Goal: Information Seeking & Learning: Learn about a topic

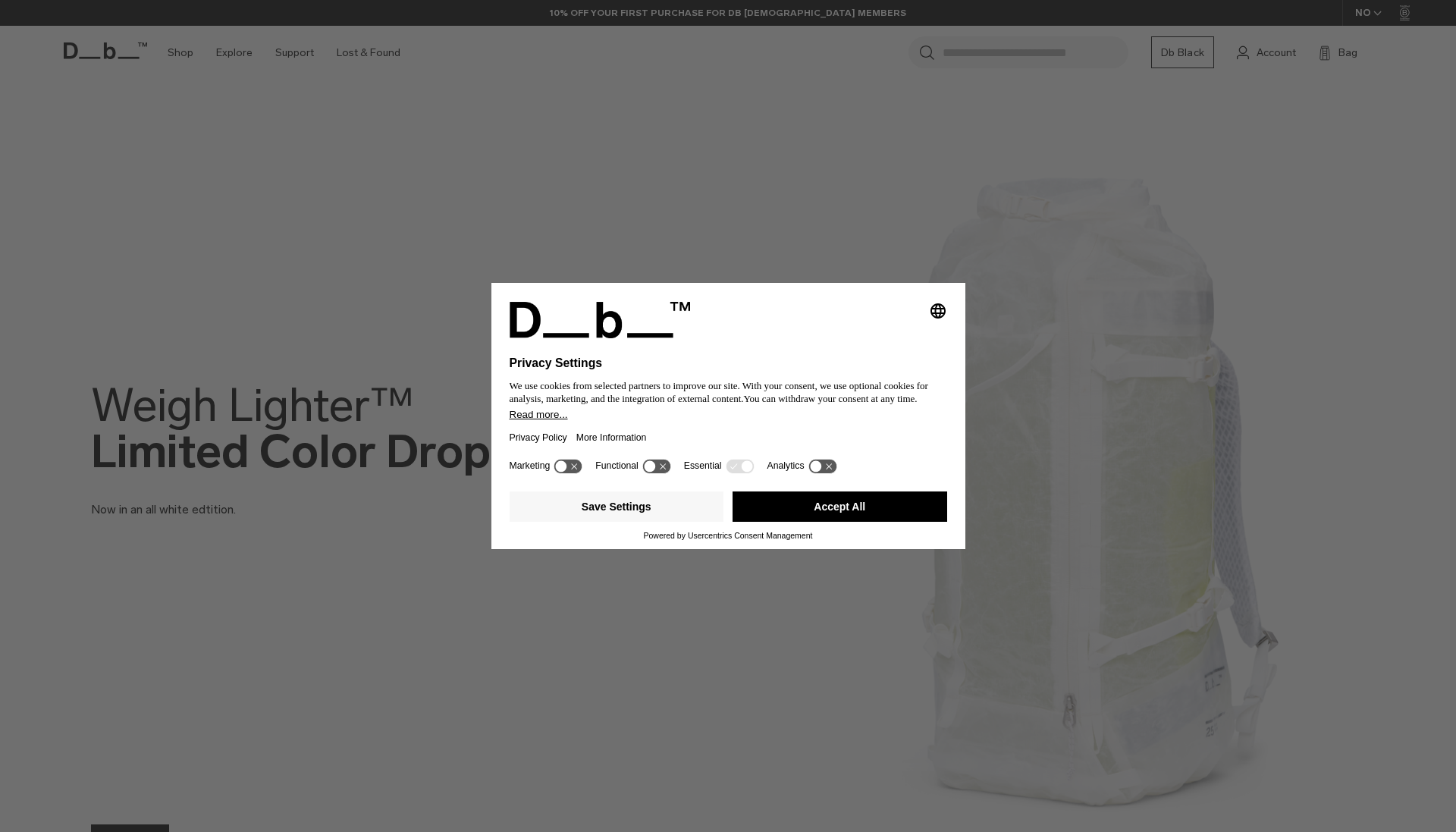
click at [762, 512] on button "Accept All" at bounding box center [840, 507] width 214 height 30
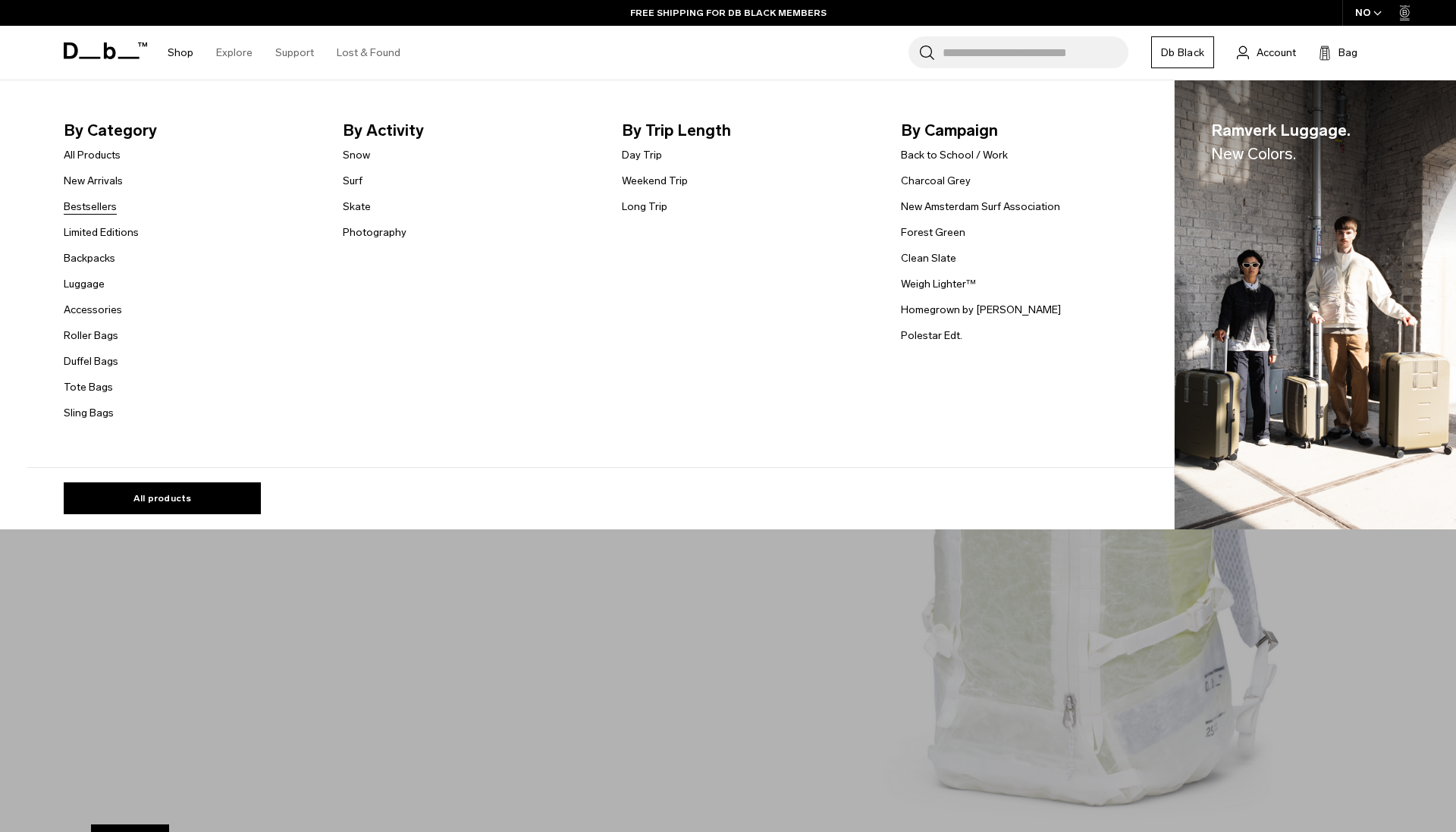
click at [91, 201] on link "Bestsellers" at bounding box center [90, 207] width 53 height 16
click at [88, 184] on link "New Arrivals" at bounding box center [93, 181] width 59 height 16
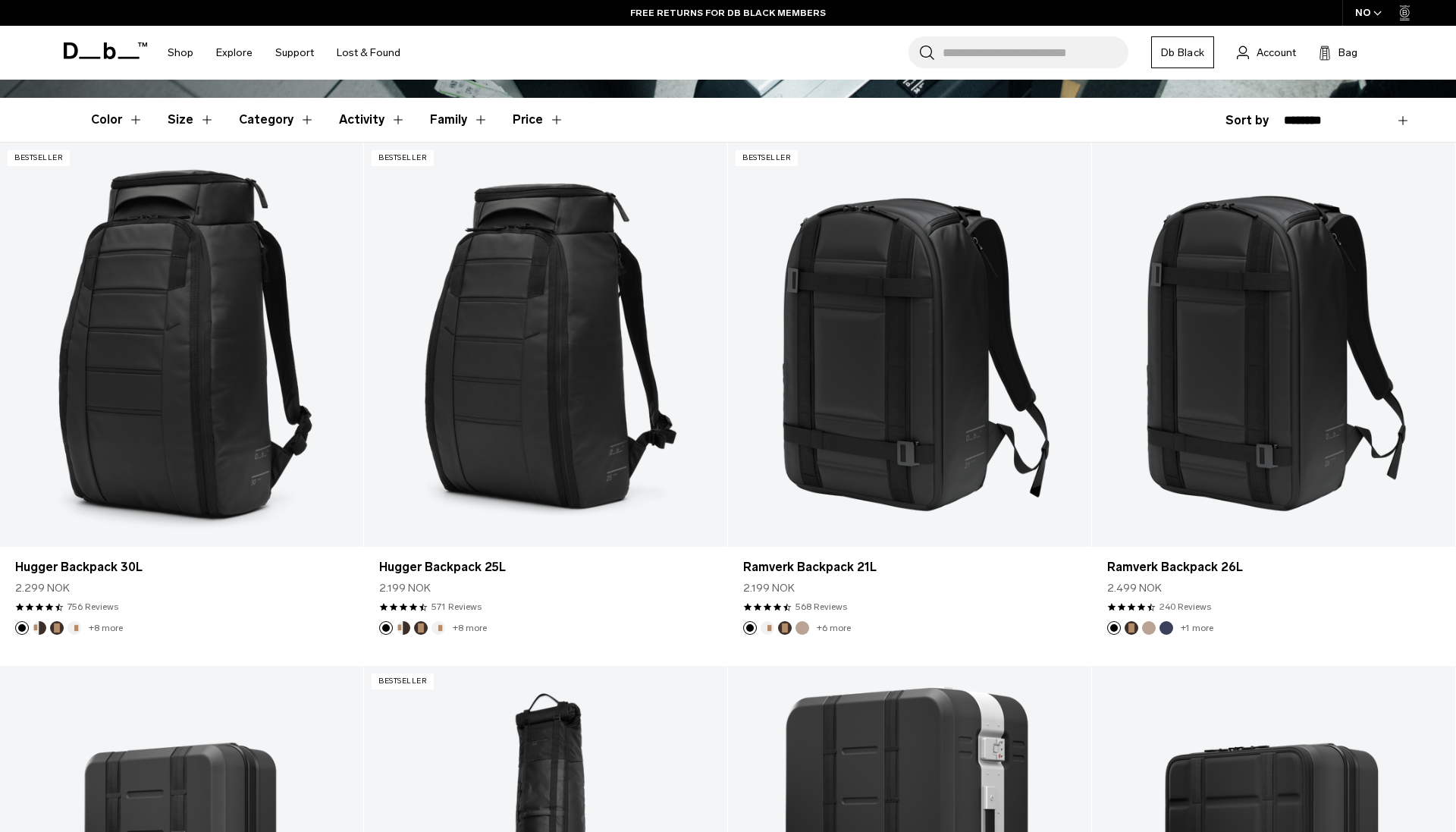
scroll to position [402, 0]
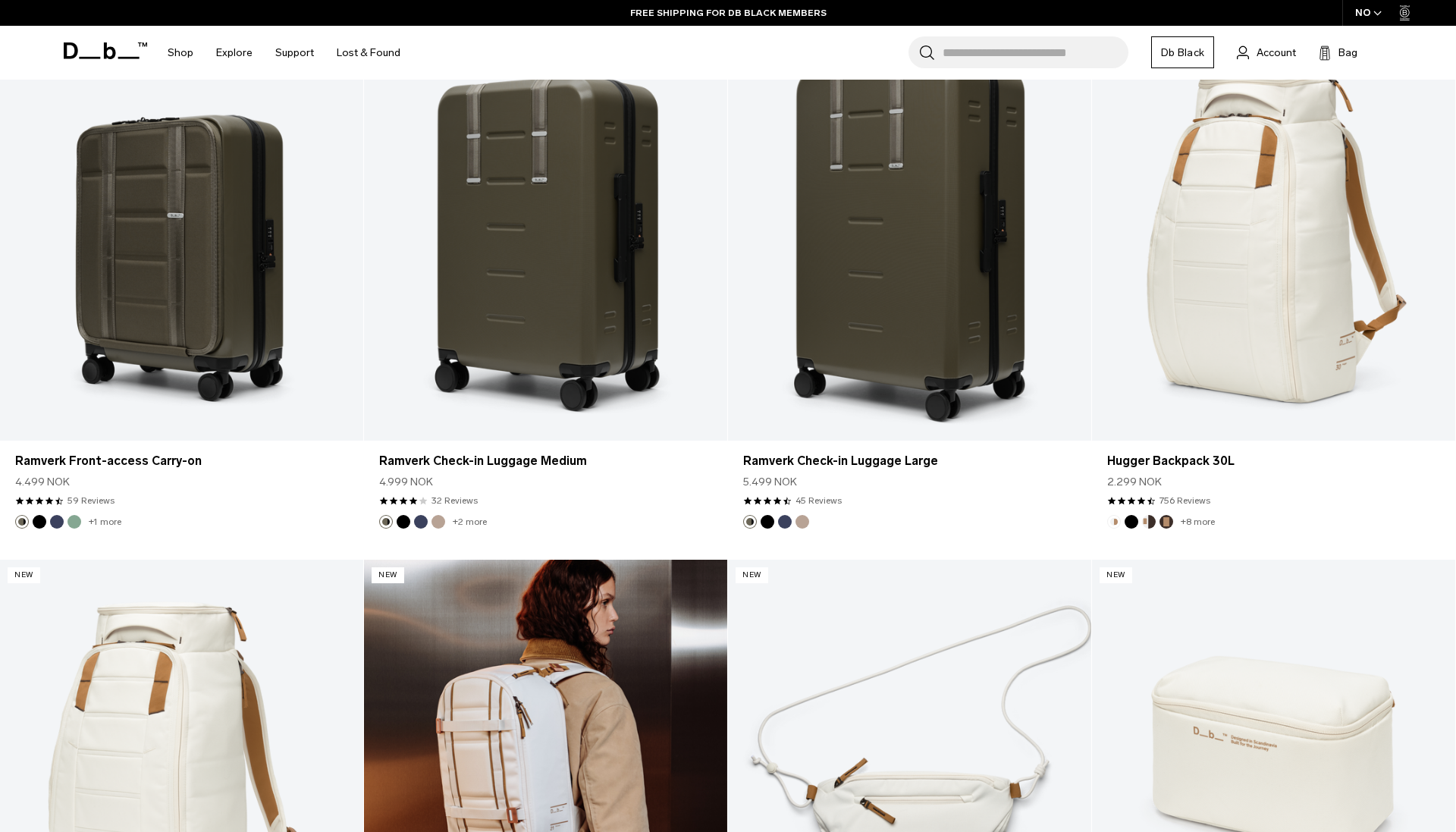
scroll to position [1545, 0]
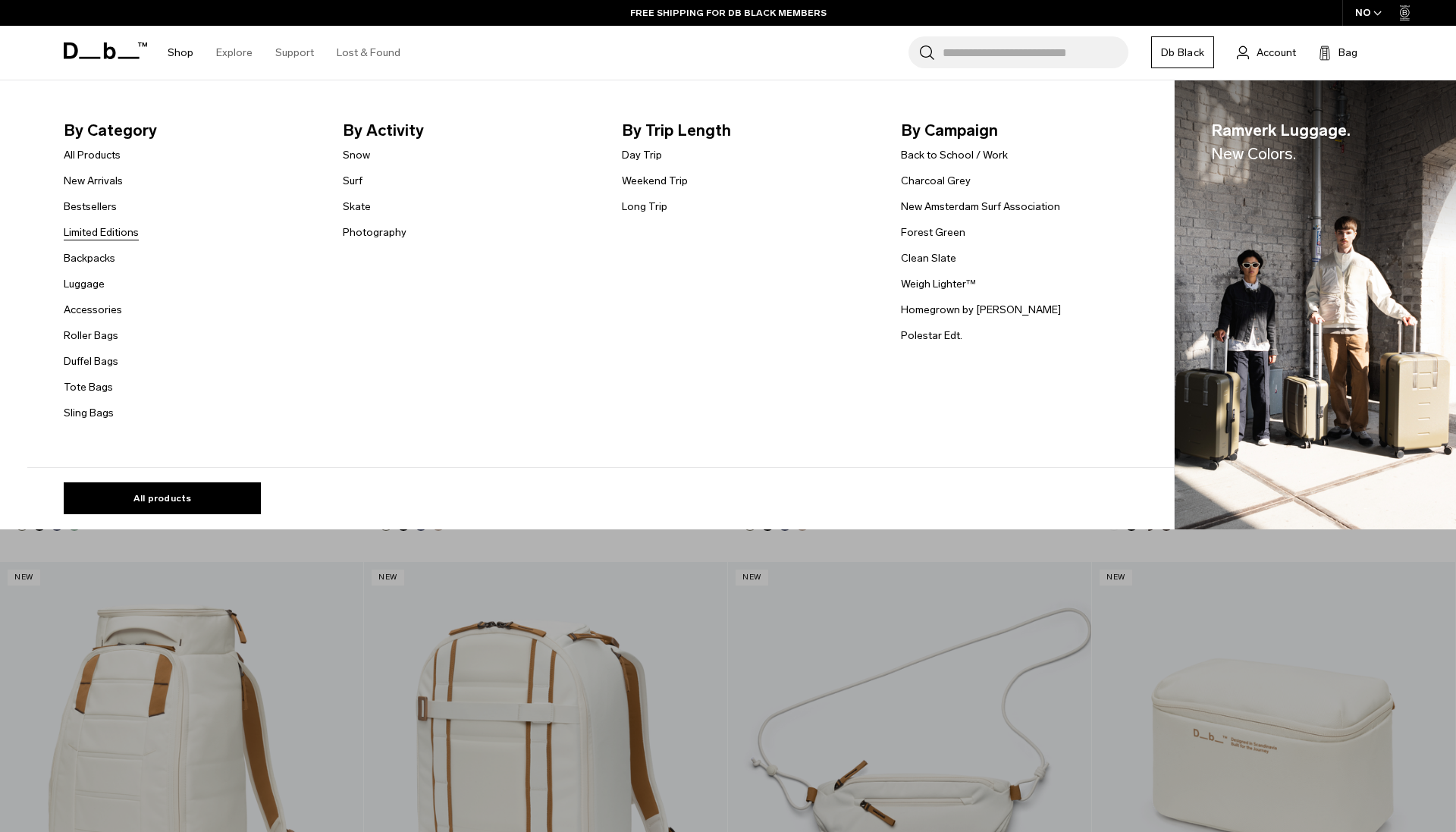
click at [96, 226] on link "Limited Editions" at bounding box center [101, 232] width 75 height 16
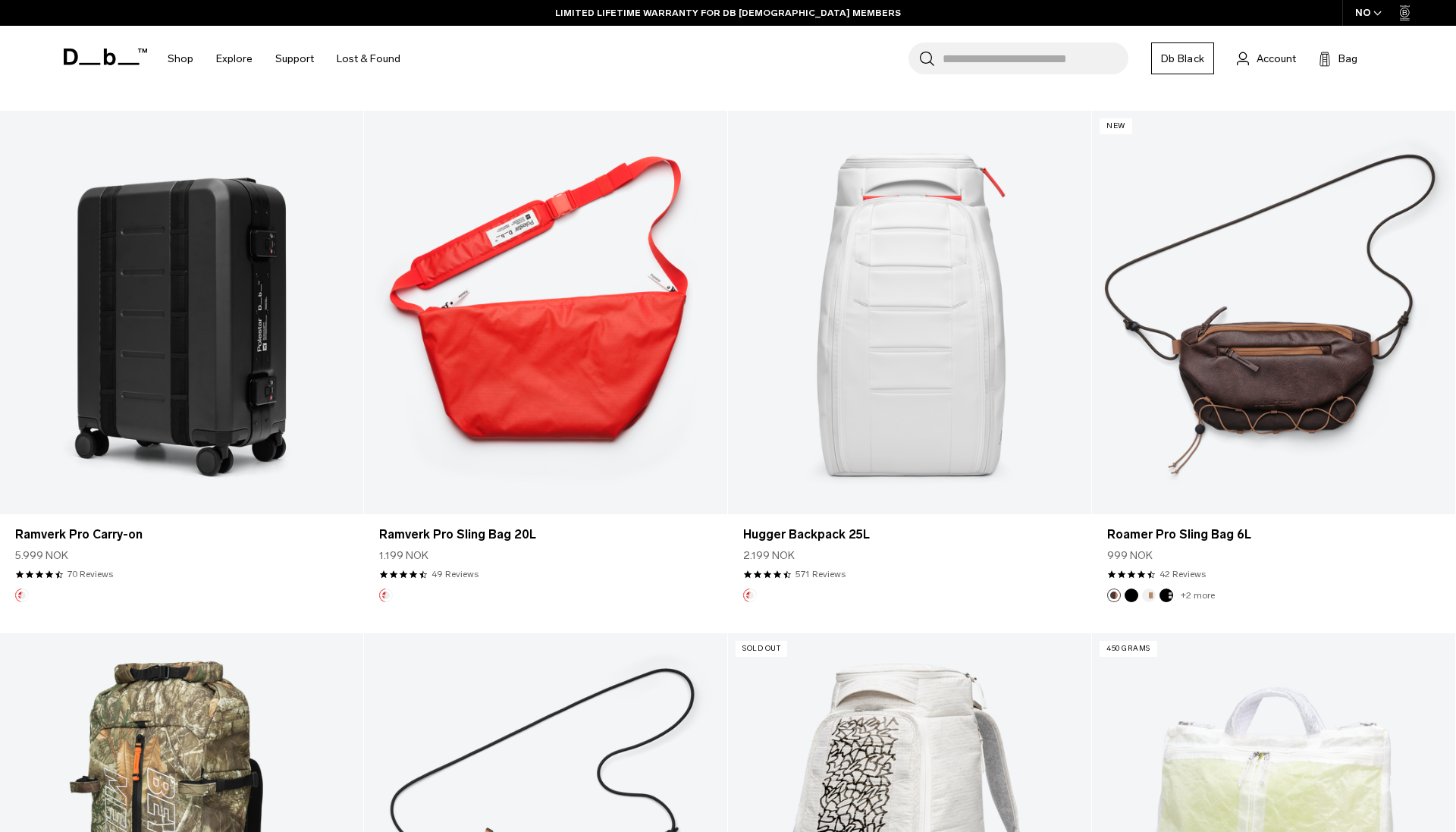
scroll to position [1894, 0]
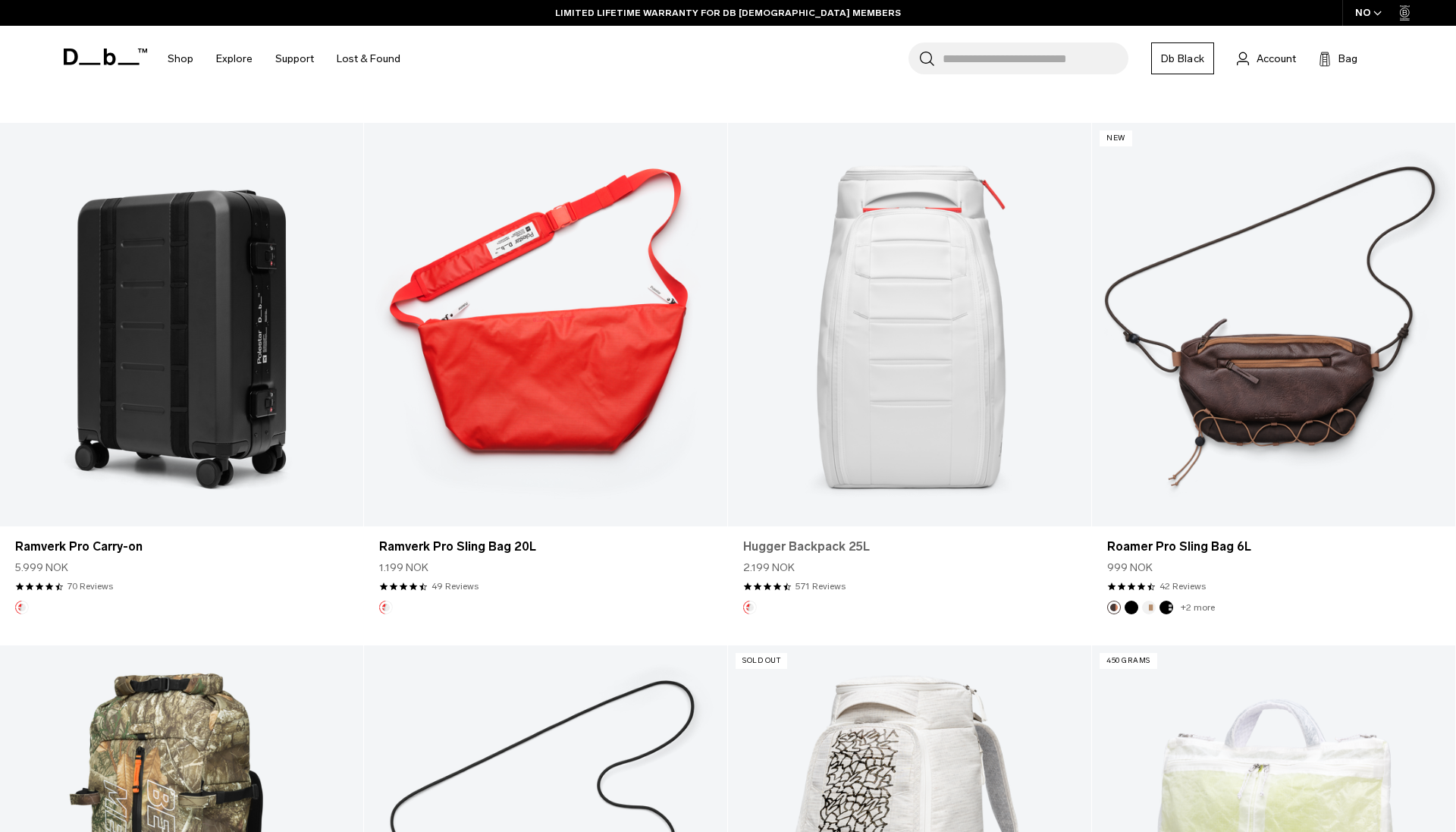
click at [815, 550] on link "Hugger Backpack 25L" at bounding box center [910, 547] width 333 height 18
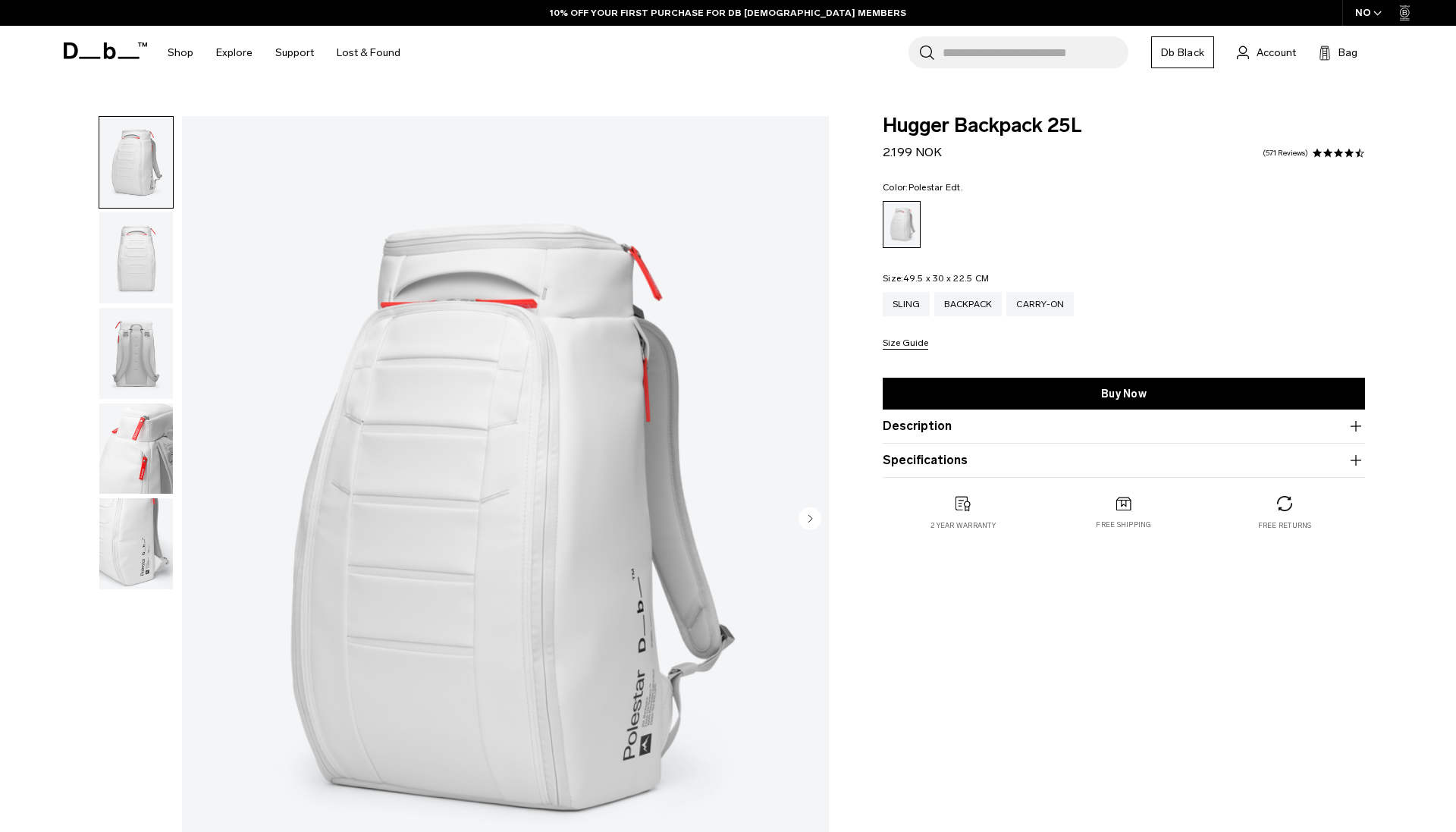
scroll to position [113, 0]
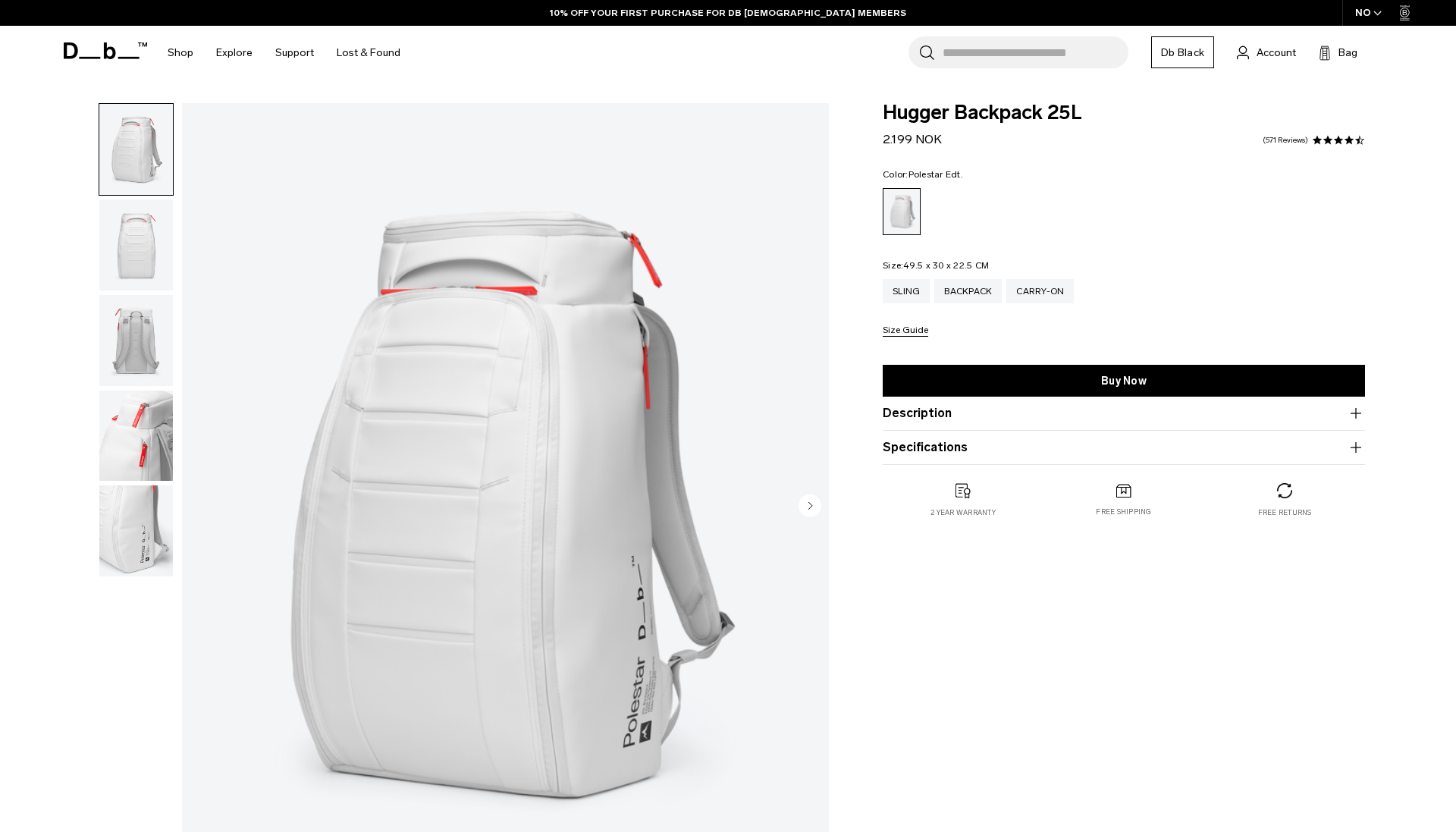
click at [810, 505] on icon "Next slide" at bounding box center [812, 506] width 4 height 7
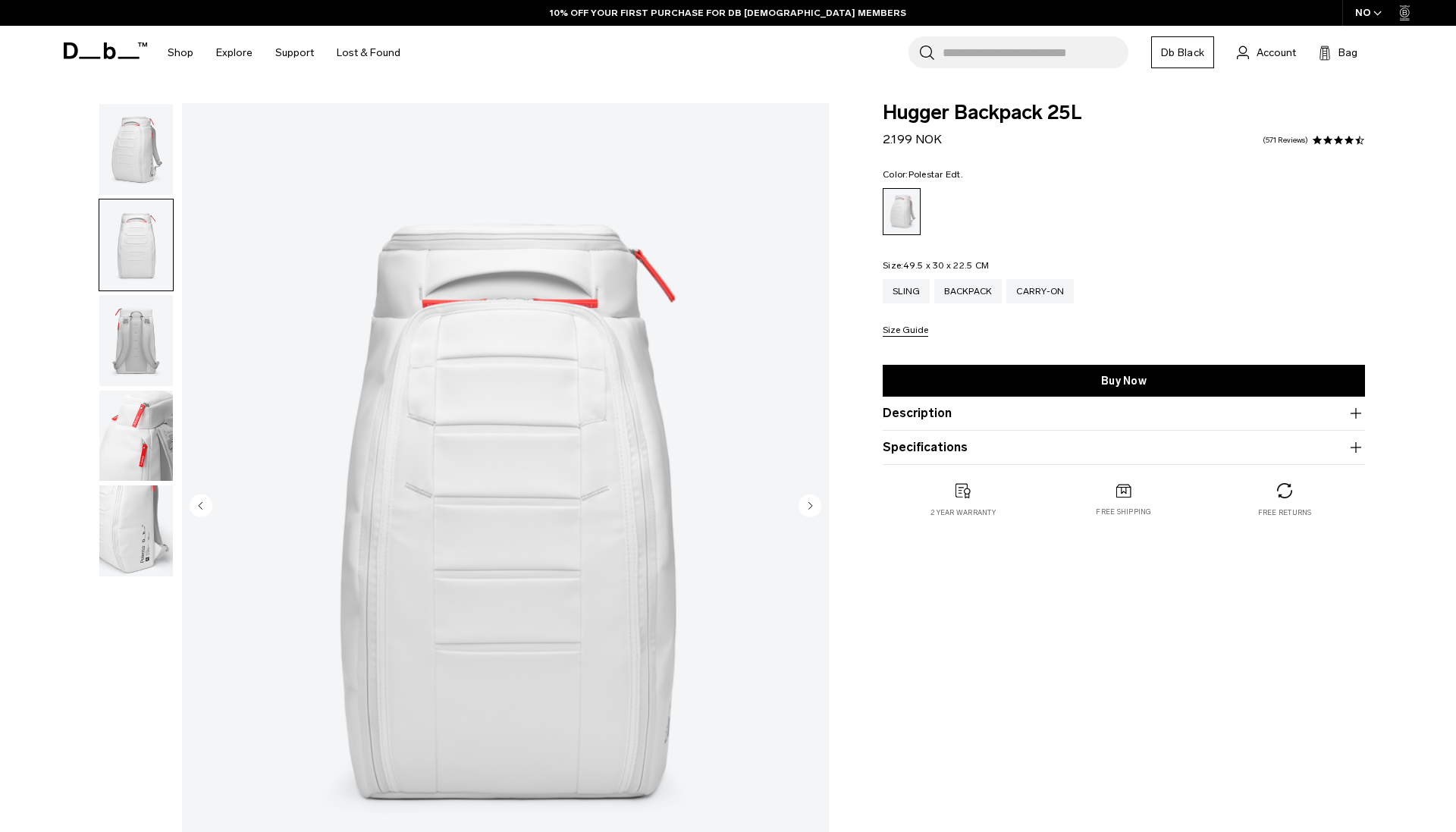
click at [810, 505] on icon "Next slide" at bounding box center [812, 506] width 4 height 7
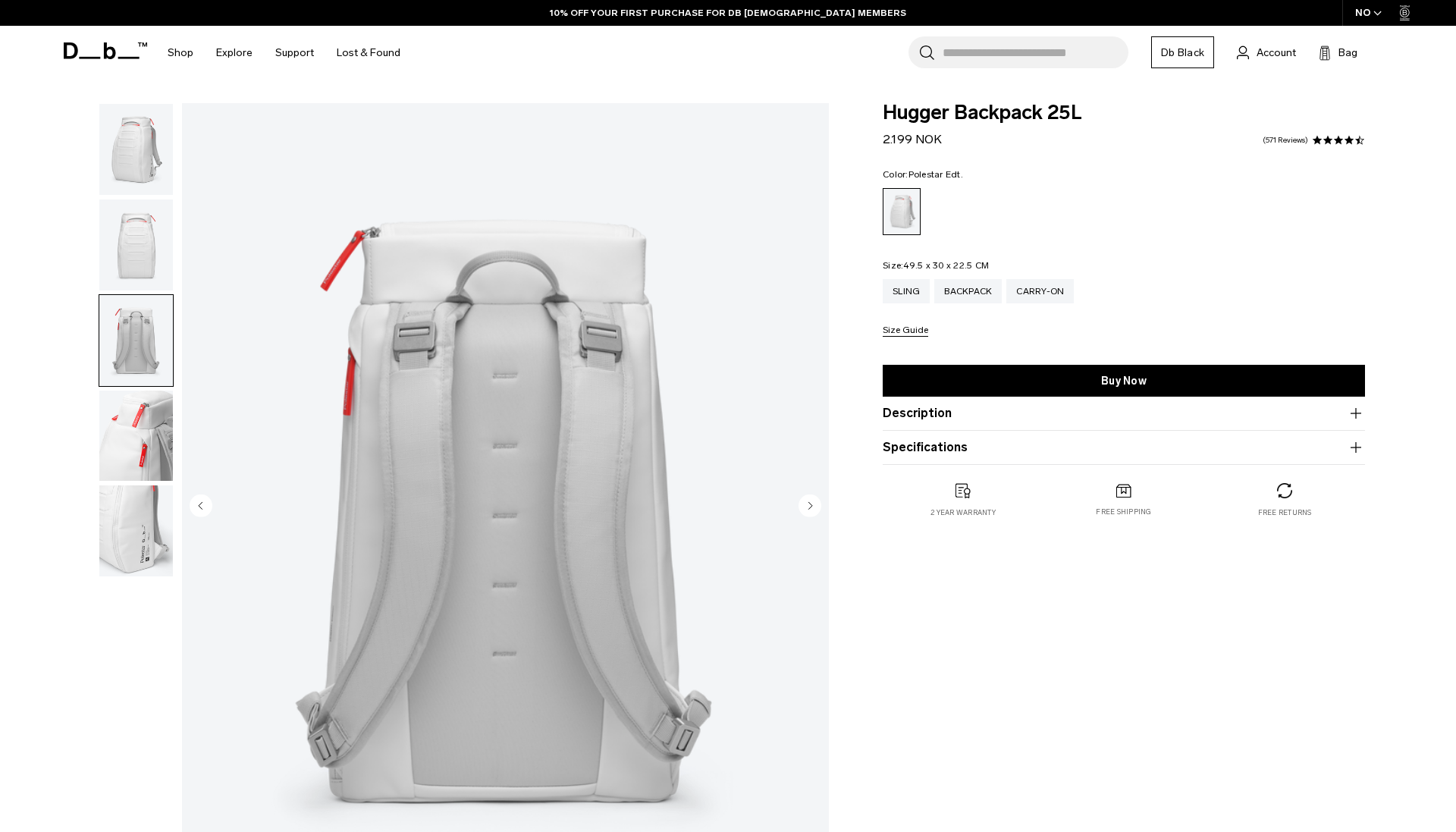
click at [810, 505] on icon "Next slide" at bounding box center [812, 506] width 4 height 7
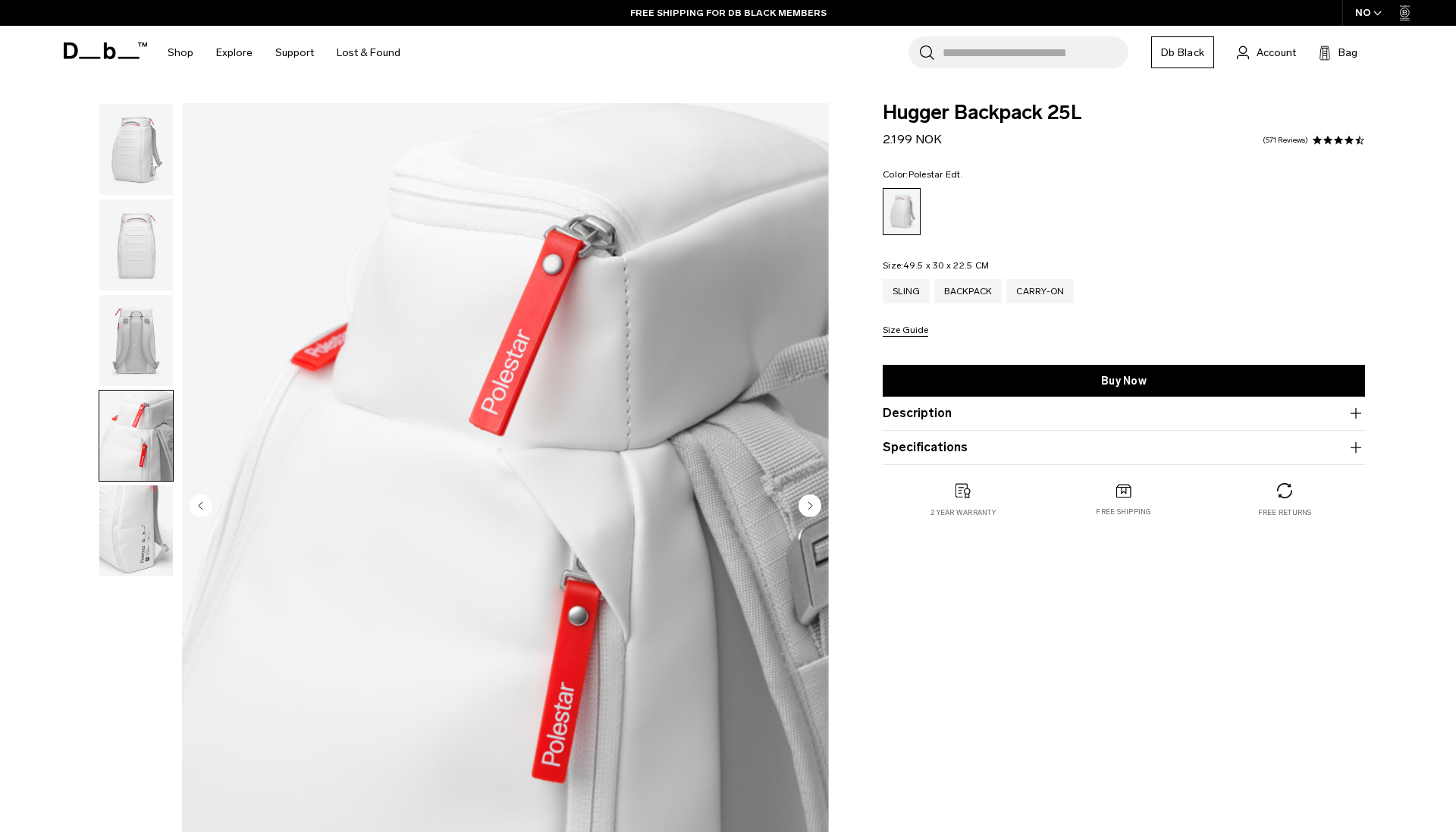
click at [810, 505] on icon "Next slide" at bounding box center [812, 506] width 4 height 7
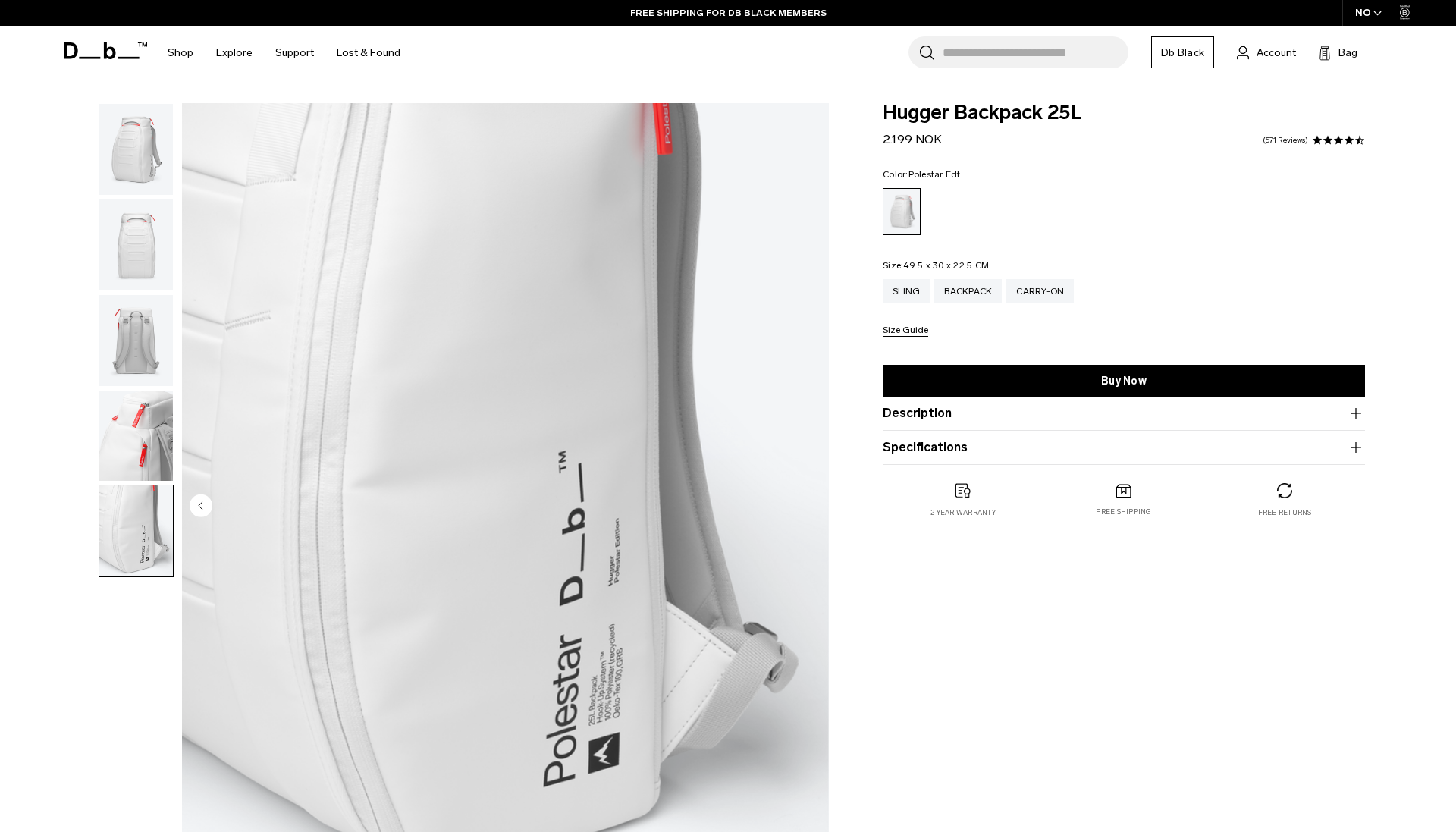
click at [810, 505] on img "5 / 5" at bounding box center [506, 507] width 647 height 808
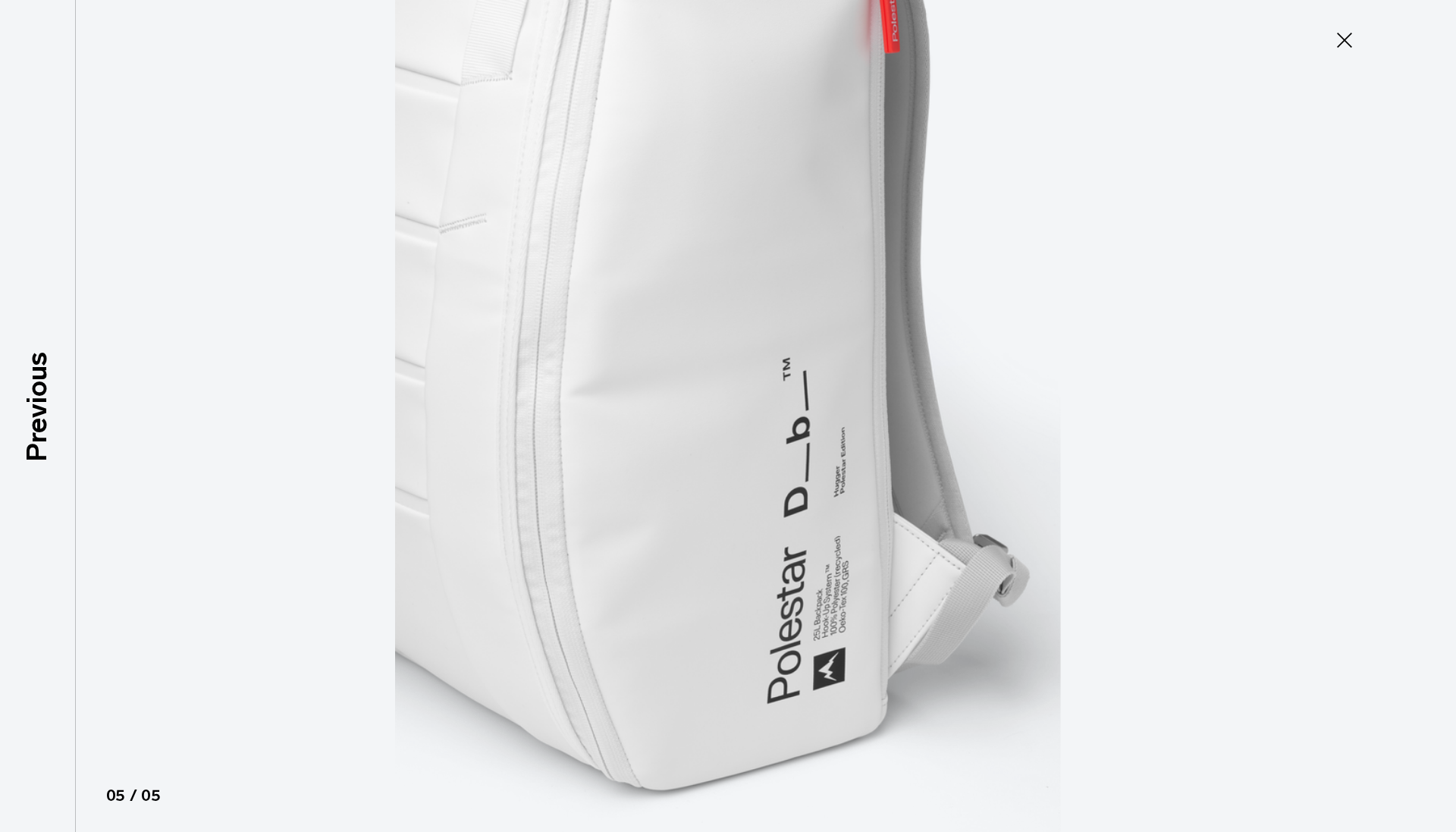
click at [1335, 44] on icon at bounding box center [1344, 40] width 24 height 24
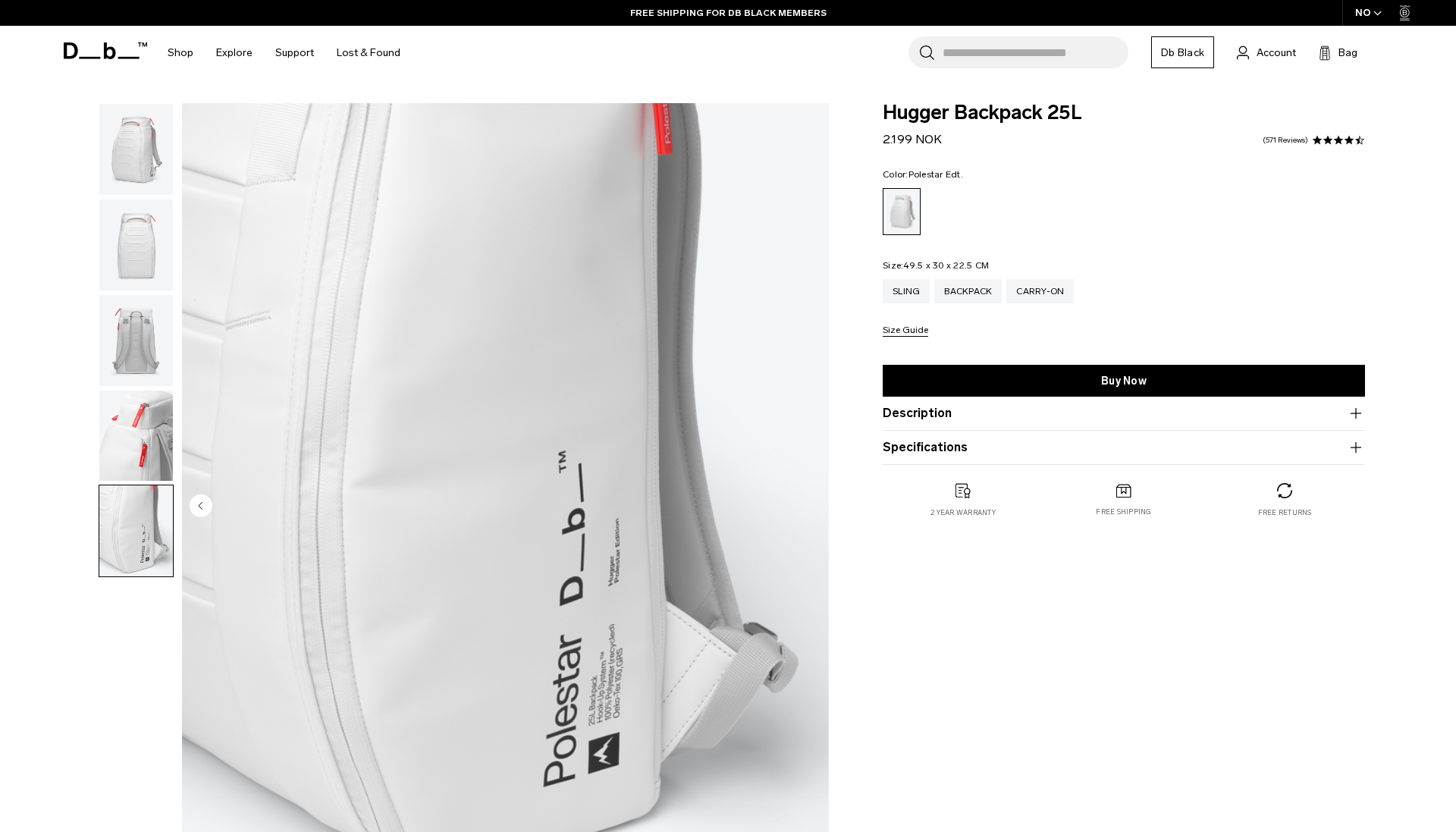
click at [146, 221] on img "button" at bounding box center [137, 244] width 74 height 91
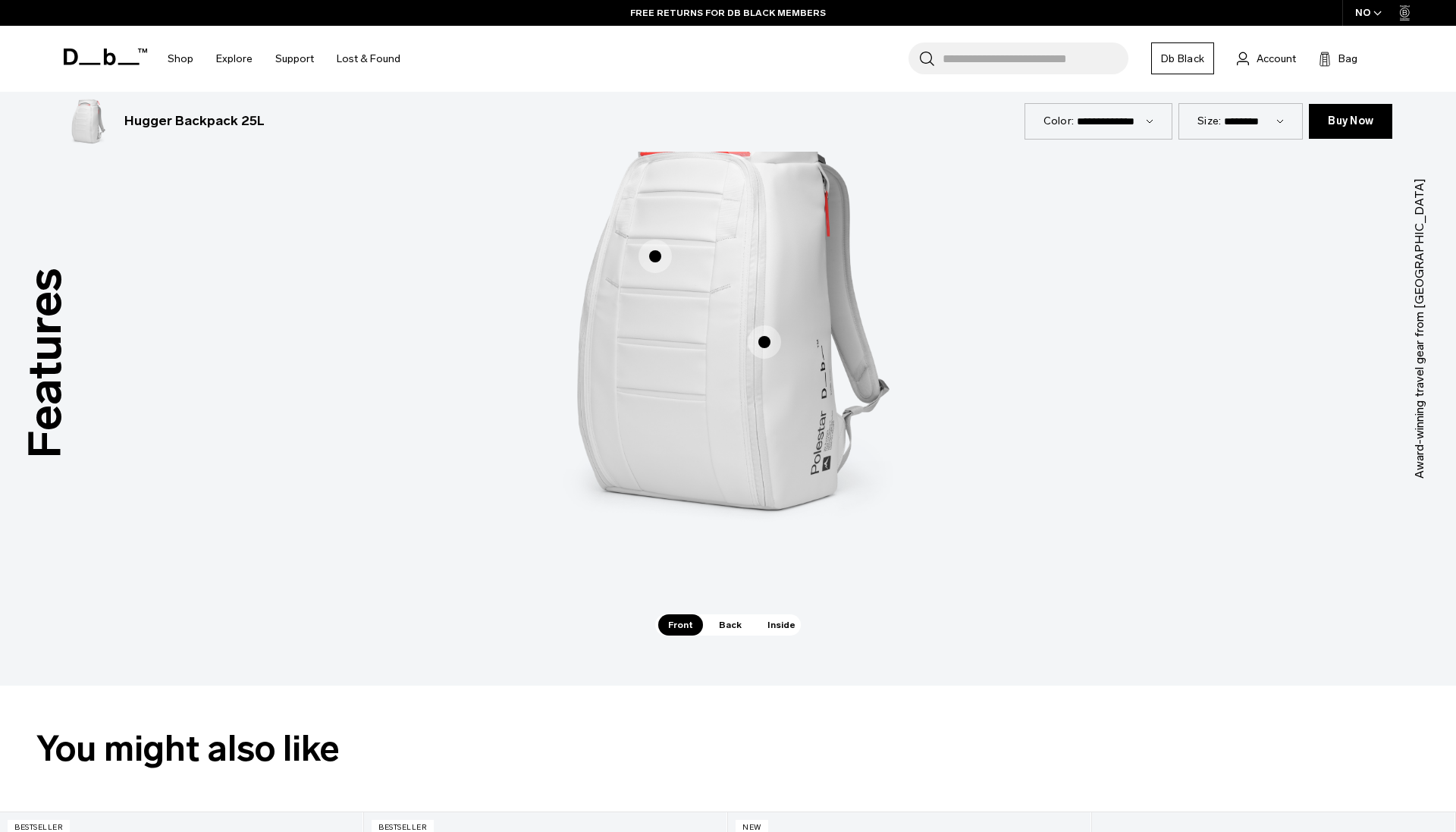
scroll to position [2216, 0]
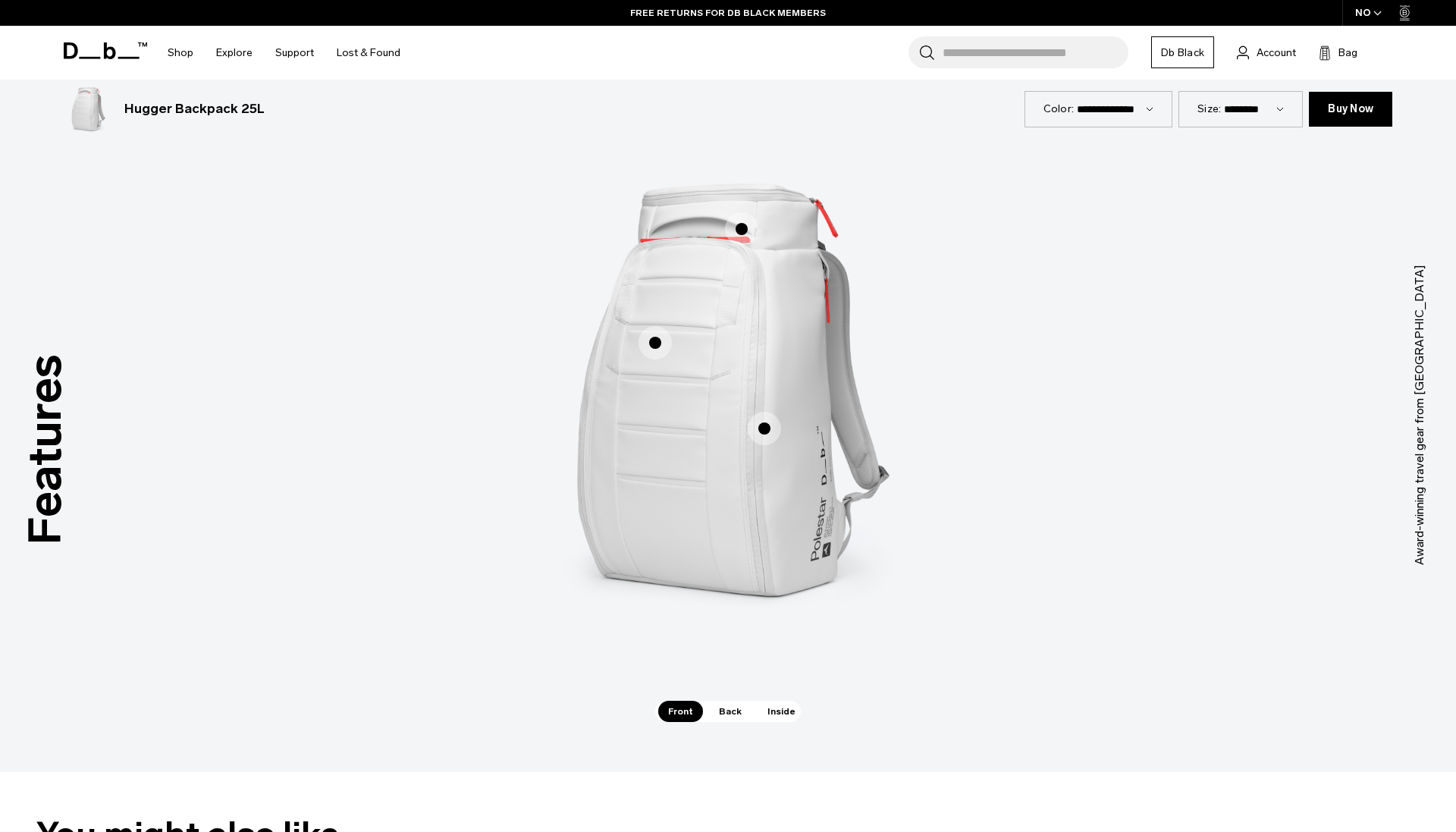
click at [735, 223] on span "1 / 3" at bounding box center [741, 228] width 33 height 33
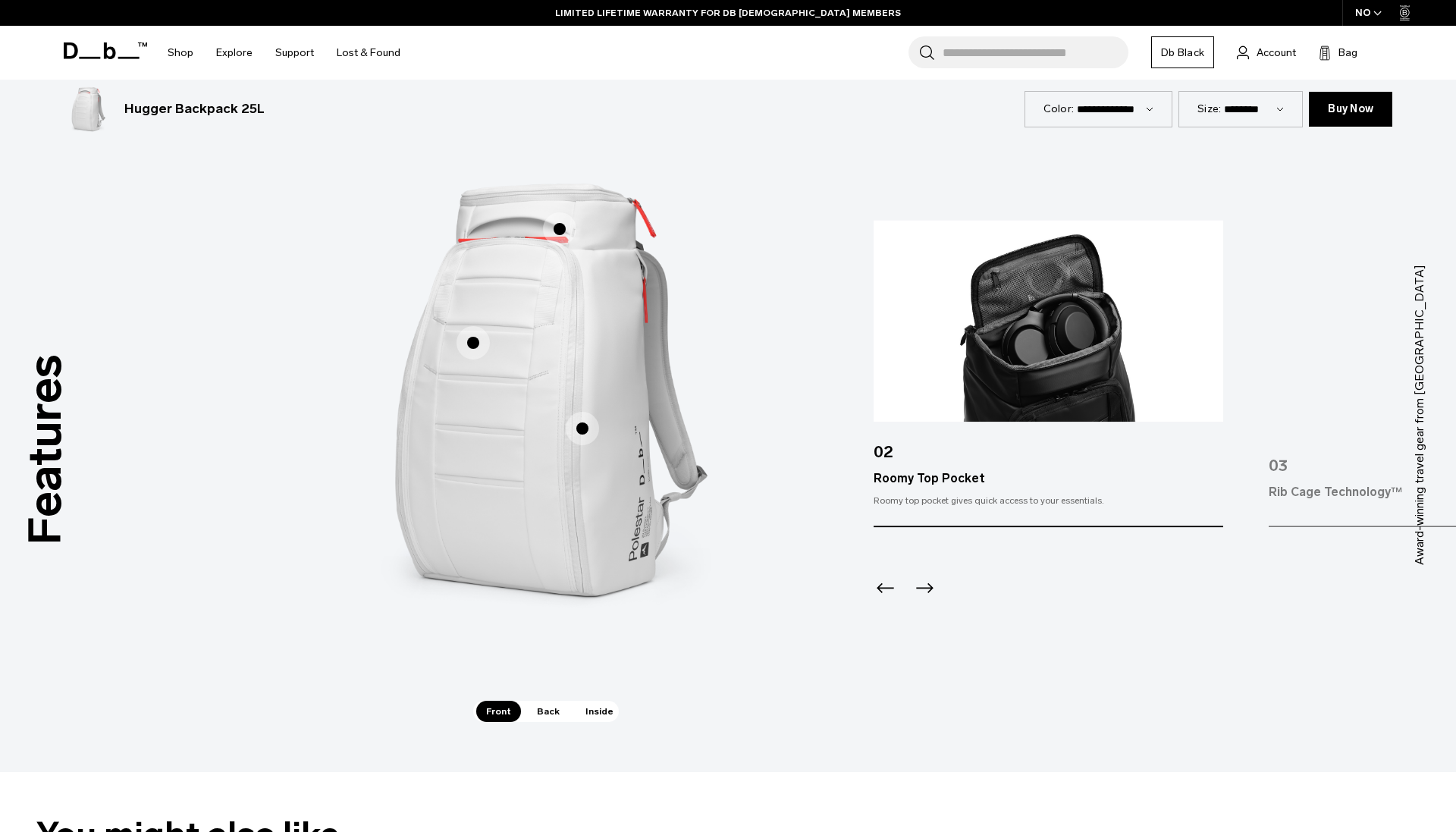
click at [922, 582] on icon "Next slide" at bounding box center [924, 589] width 24 height 24
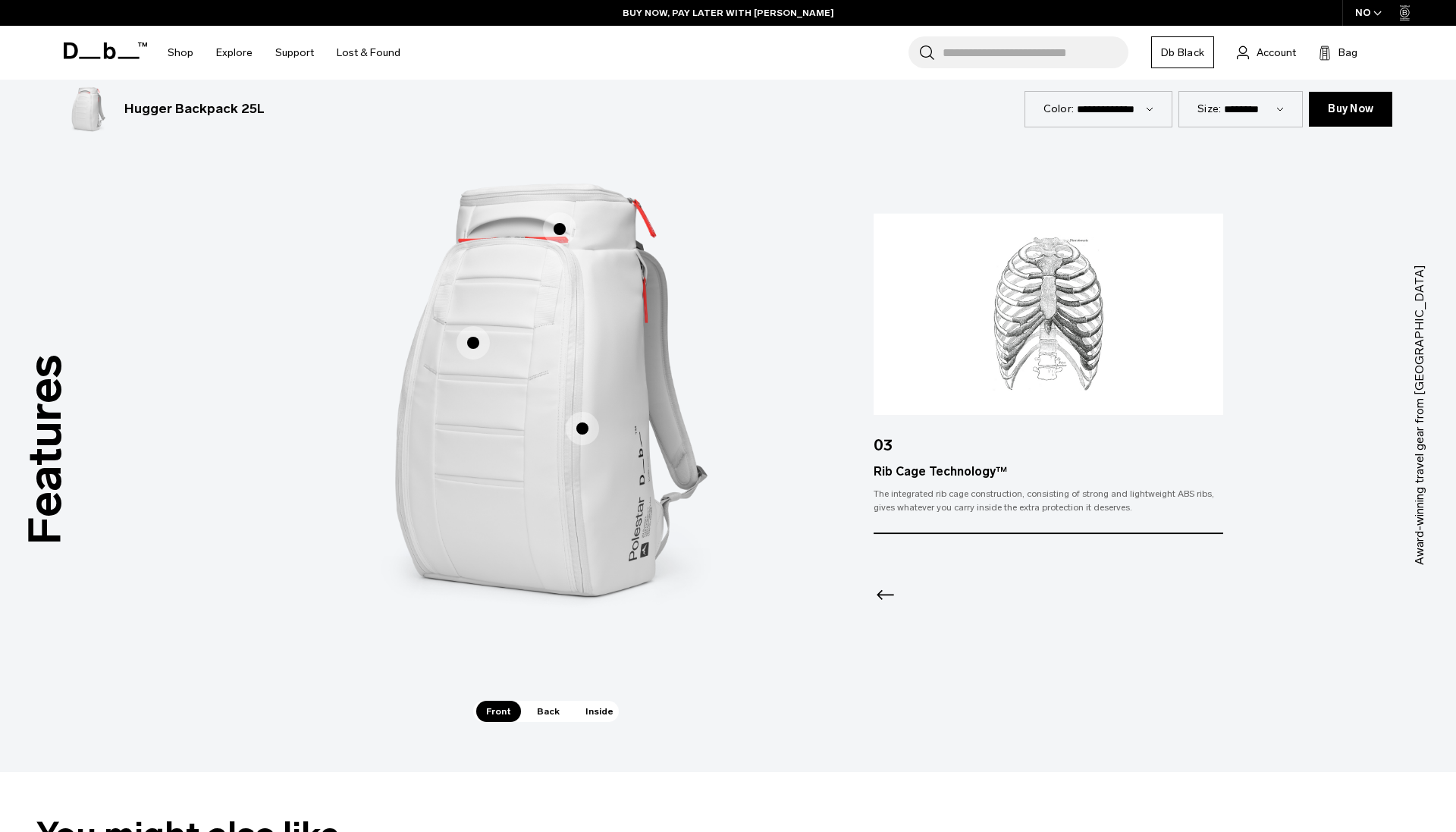
click at [484, 351] on span "1 / 3" at bounding box center [473, 342] width 33 height 33
click at [597, 436] on span "1 / 3" at bounding box center [581, 428] width 33 height 33
click at [559, 230] on span "1 / 3" at bounding box center [559, 228] width 33 height 33
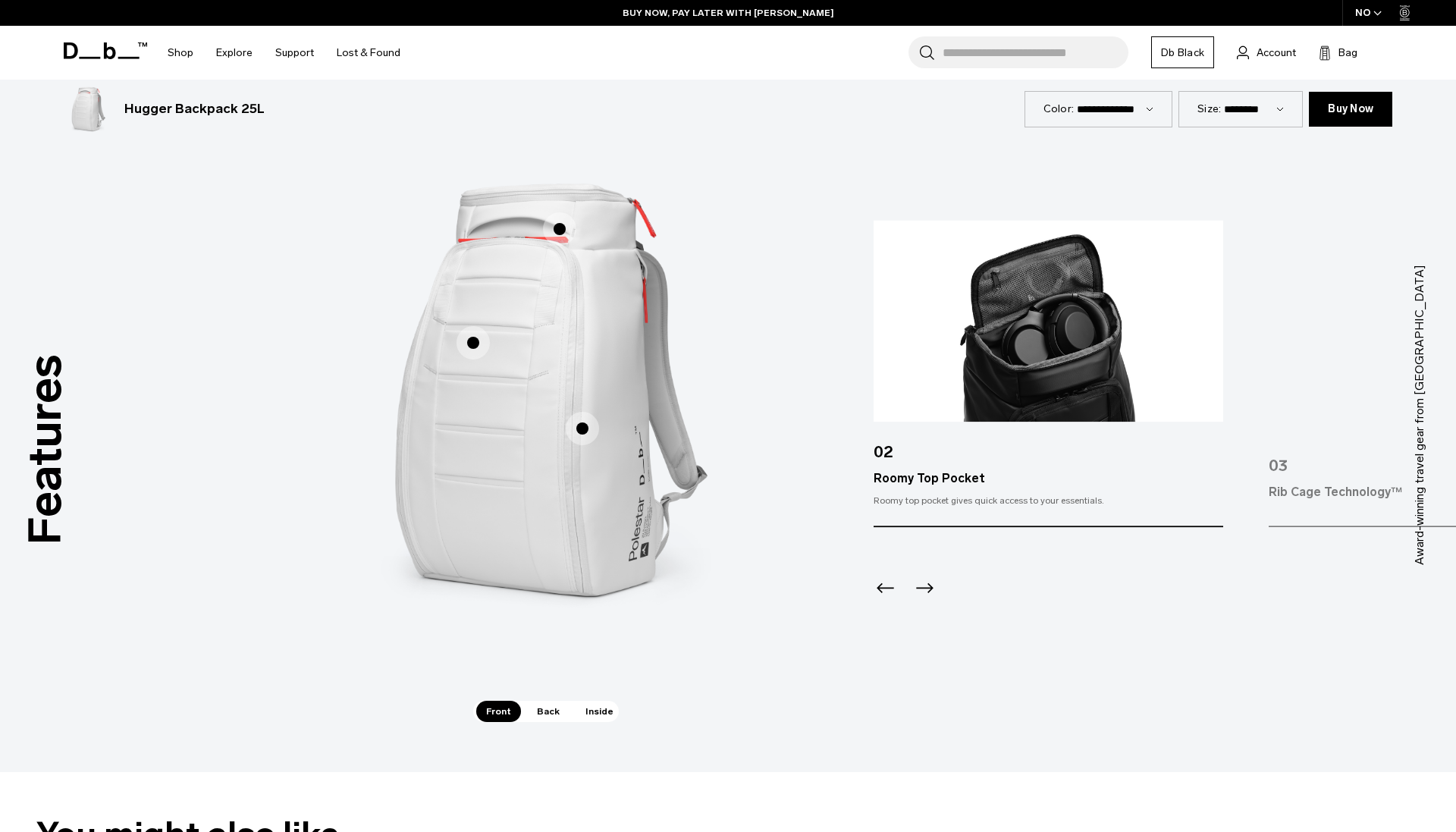
click at [474, 349] on span "1 / 3" at bounding box center [473, 342] width 33 height 33
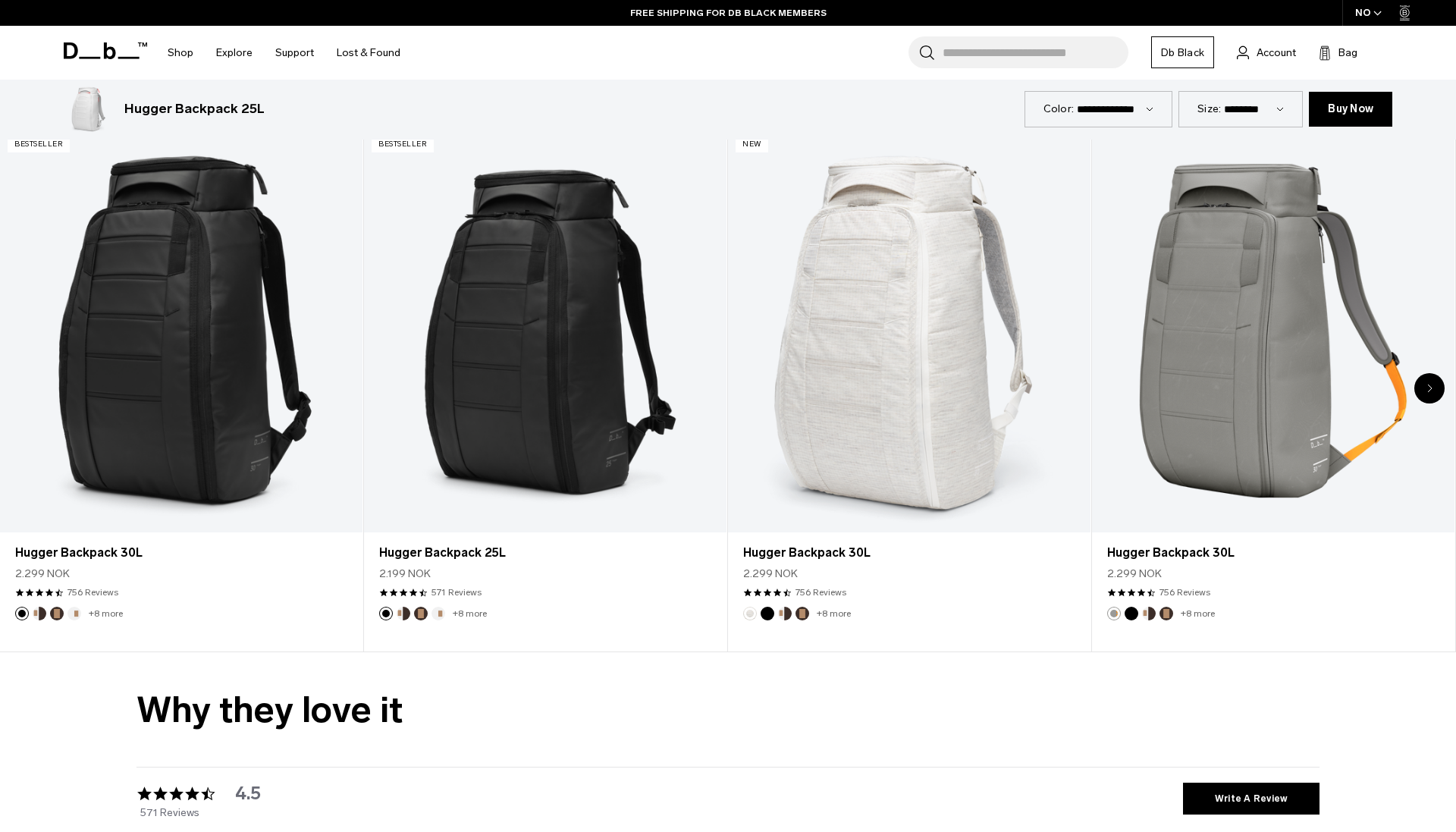
scroll to position [2976, 0]
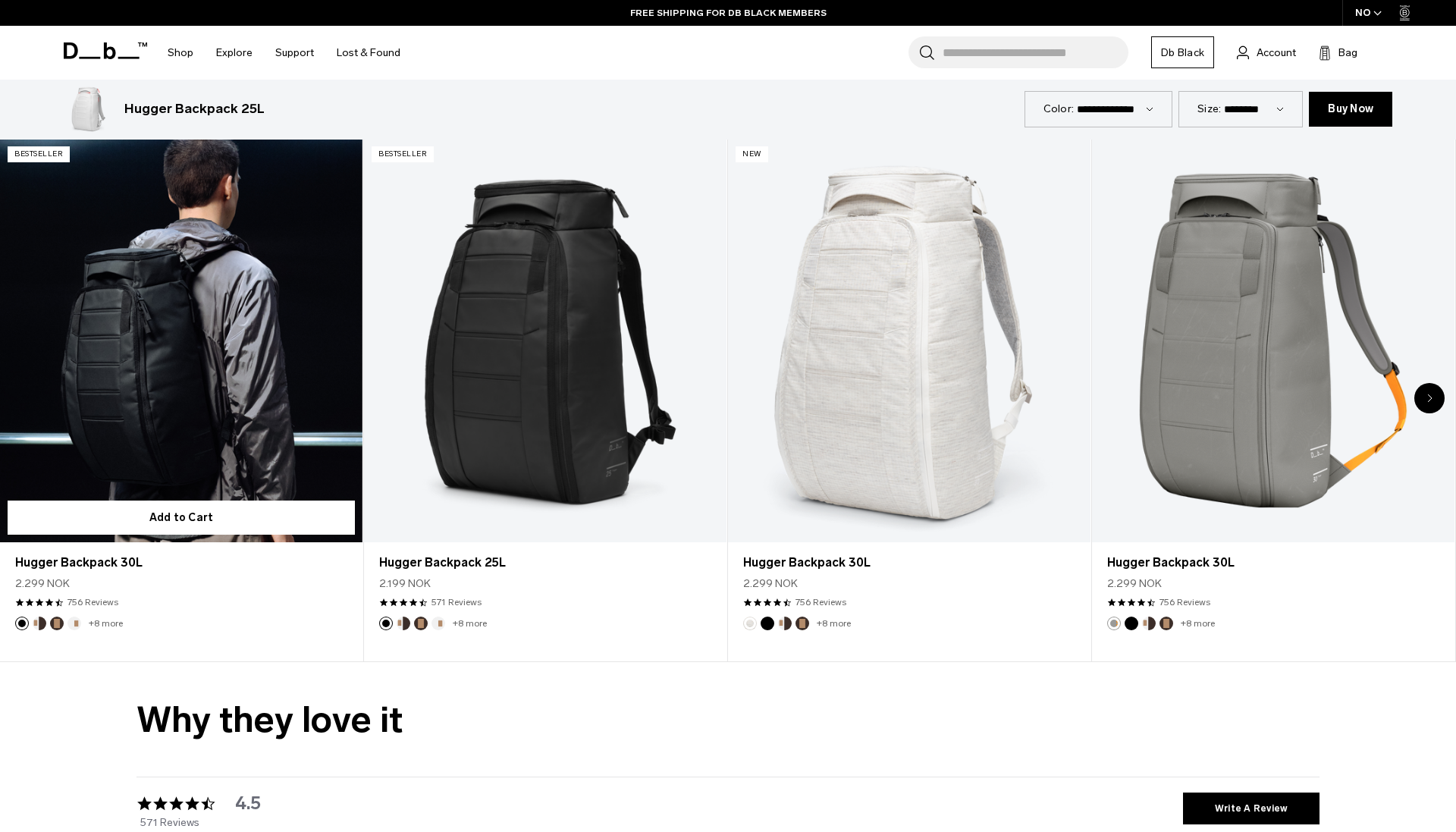
click at [213, 480] on link "Hugger Backpack 30L" at bounding box center [182, 340] width 363 height 403
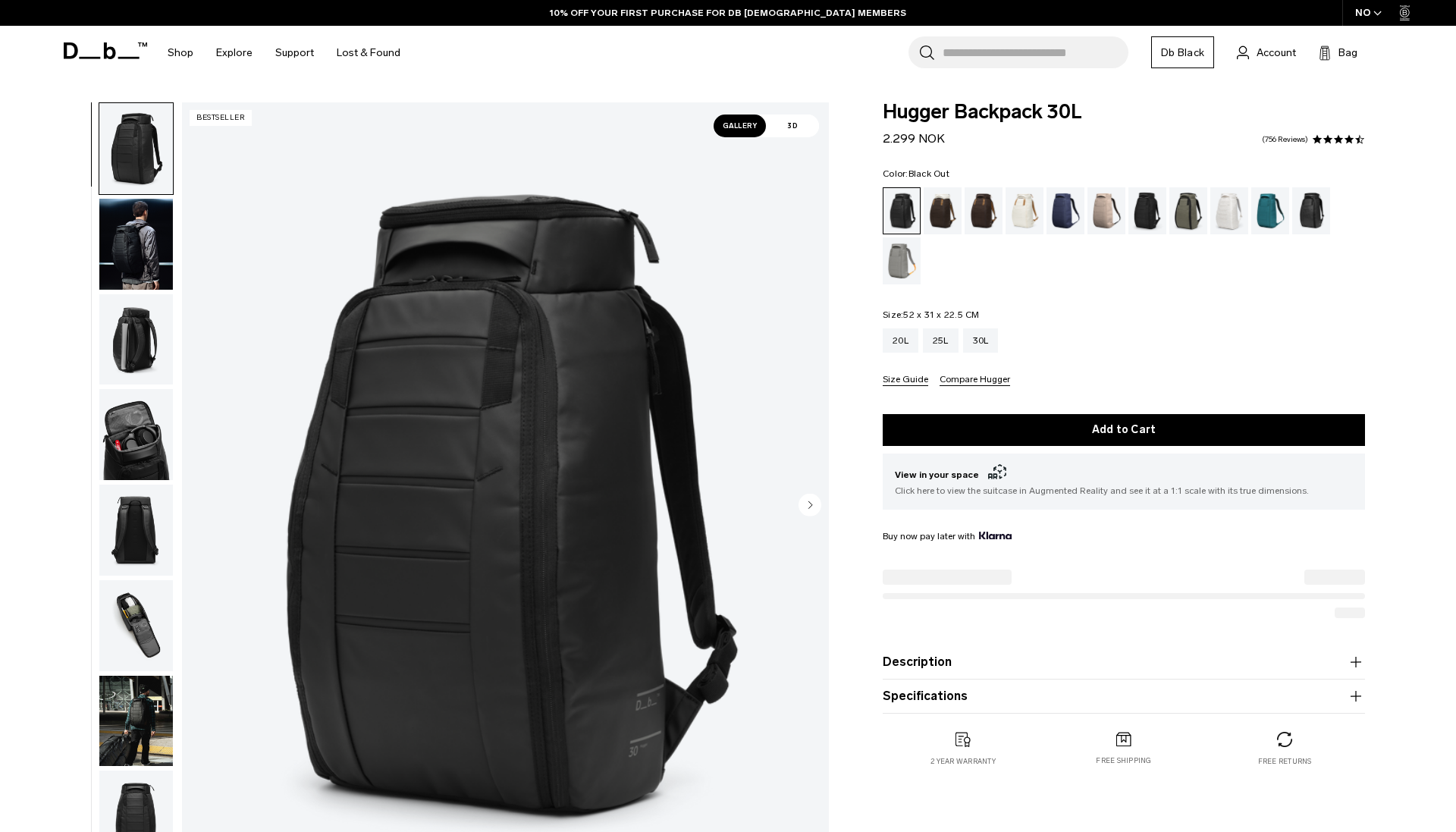
click at [1300, 147] on div "4.5 star rating 756 Reviews" at bounding box center [1311, 142] width 107 height 14
click at [1300, 138] on link "756 Reviews" at bounding box center [1285, 140] width 46 height 8
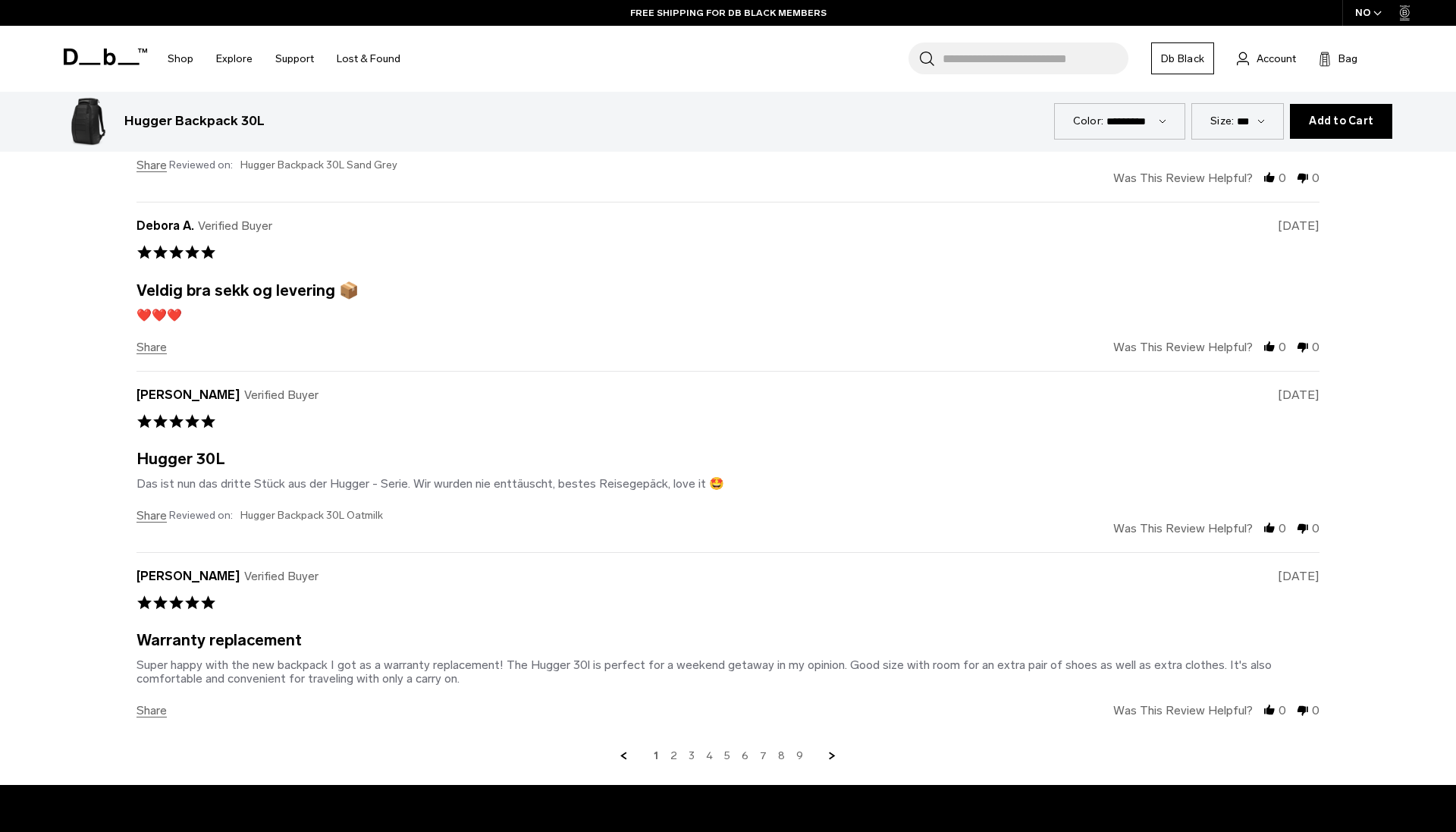
scroll to position [5958, 0]
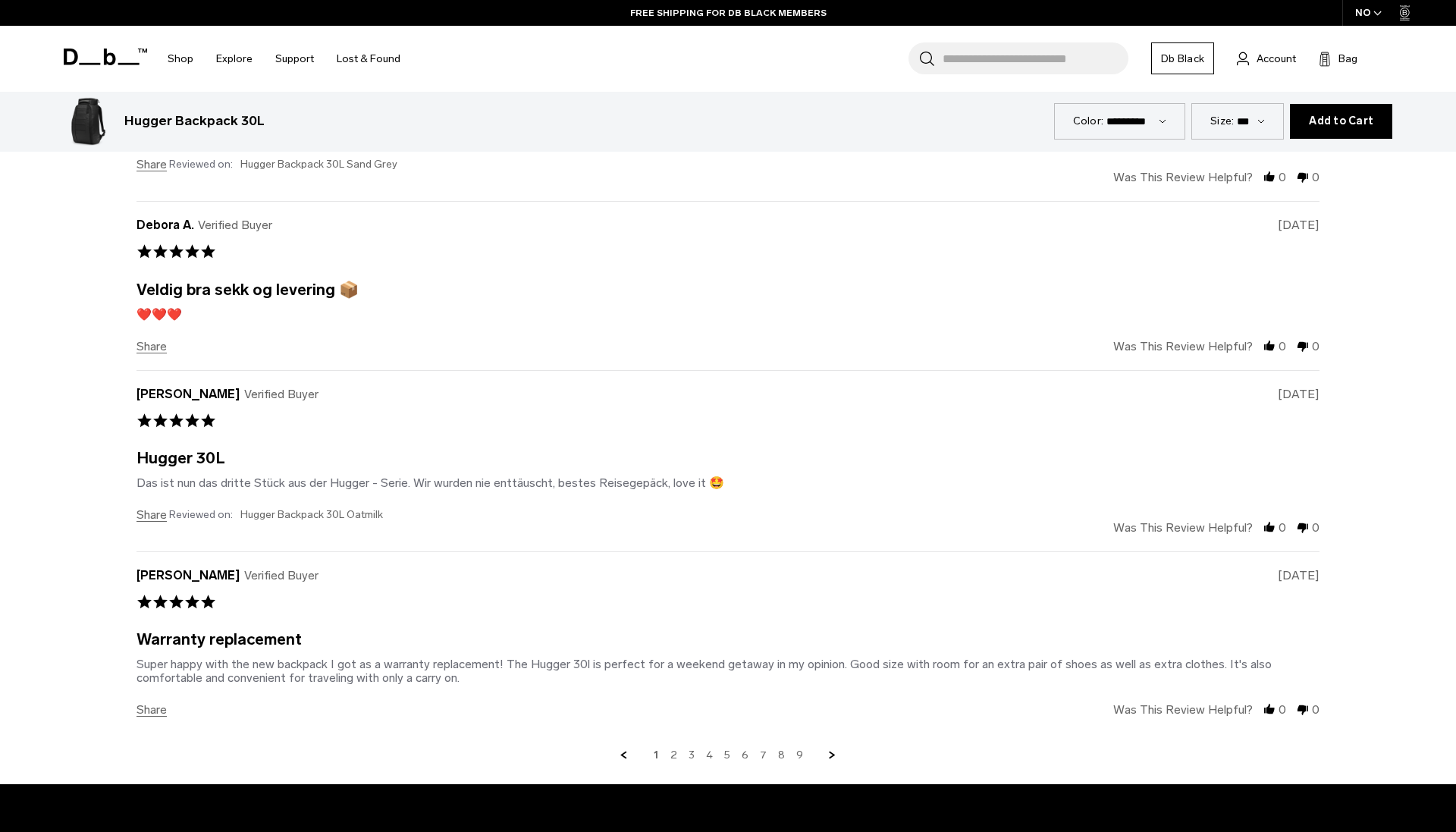
click at [670, 749] on div "1 2 3 4 5 6 7 8 9" at bounding box center [728, 756] width 1184 height 14
click at [674, 749] on link "2" at bounding box center [673, 756] width 7 height 14
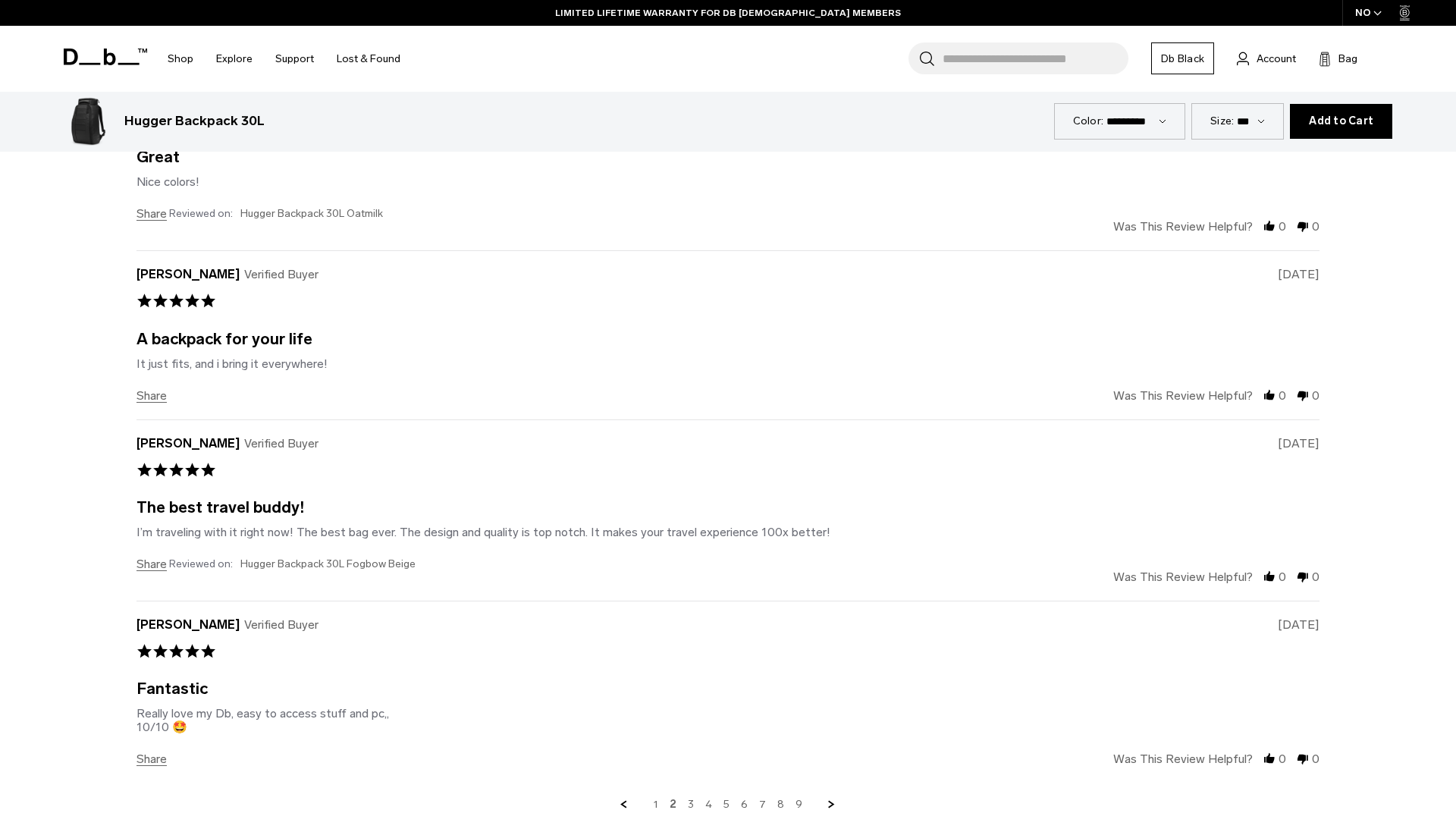
scroll to position [5970, 0]
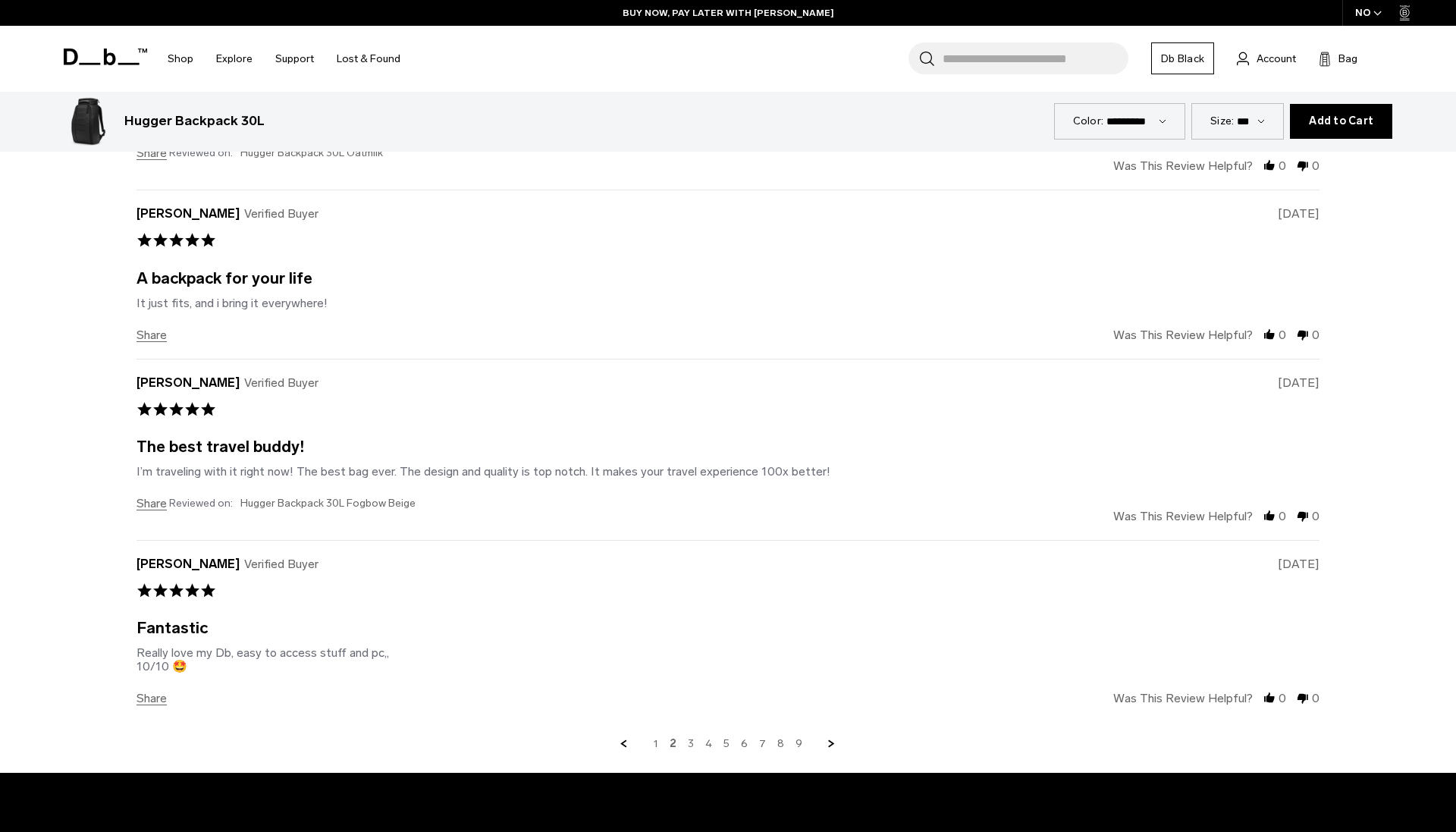
click at [694, 737] on link "3" at bounding box center [691, 744] width 6 height 14
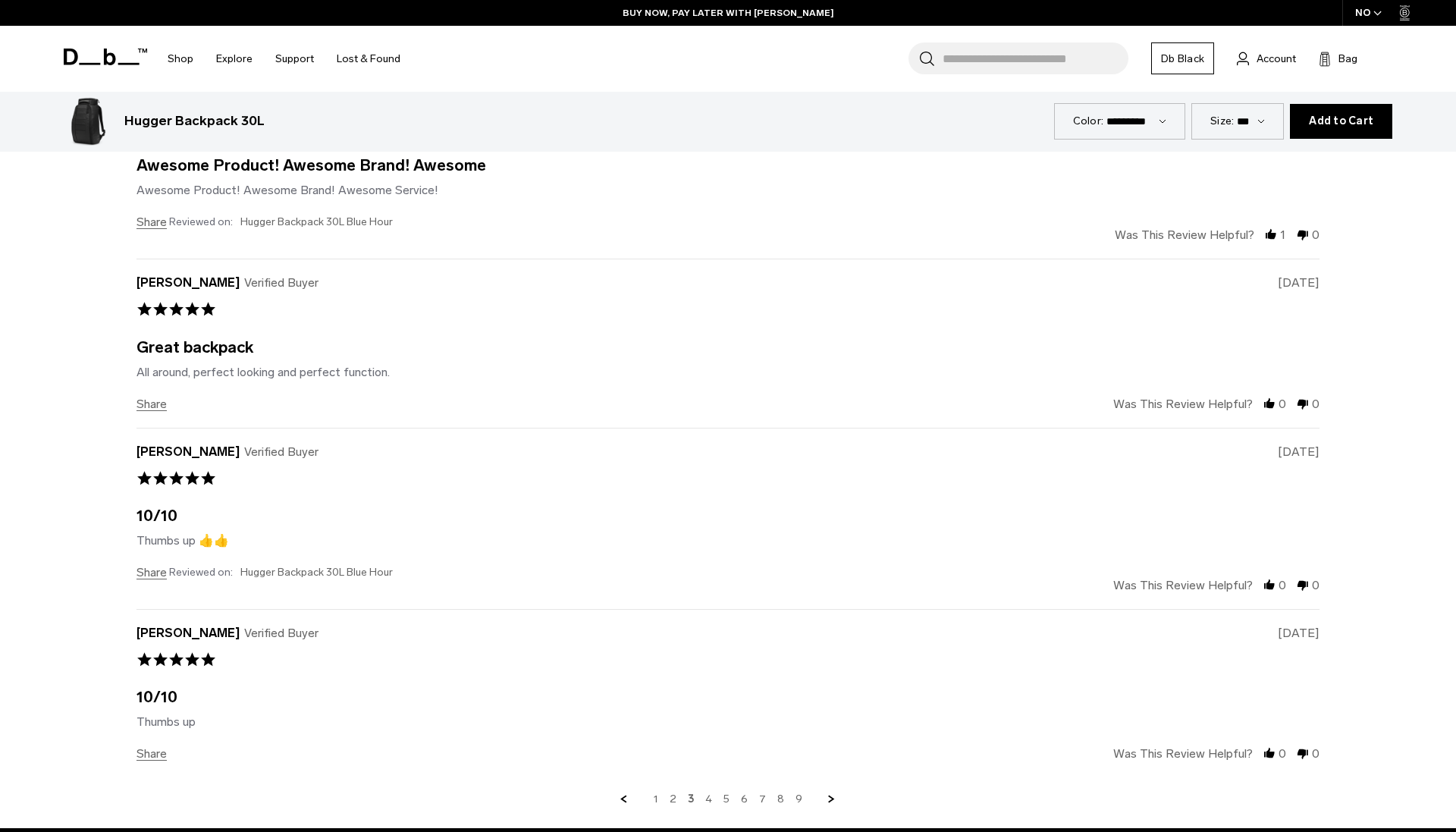
scroll to position [5905, 0]
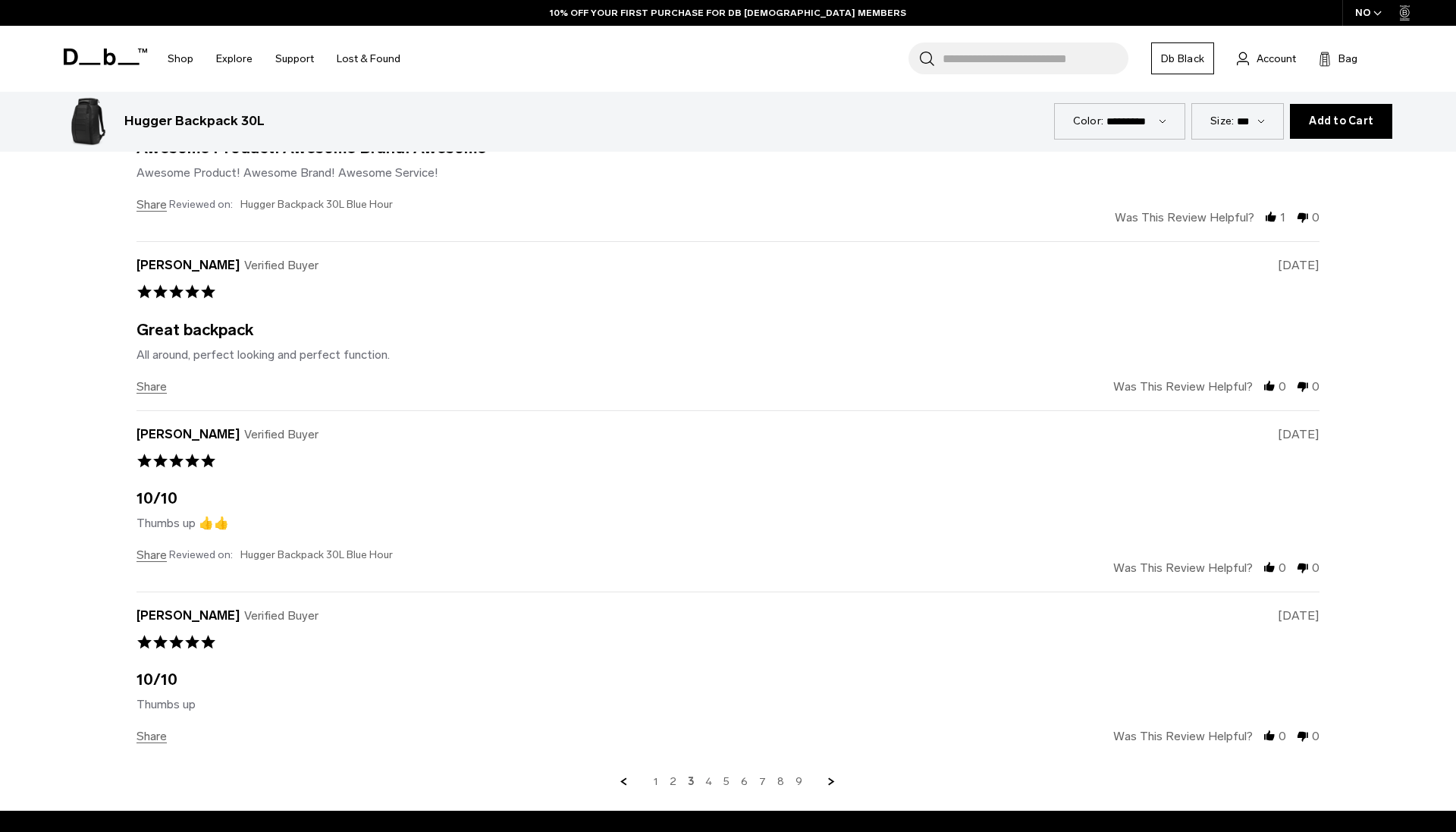
click at [708, 775] on link "4" at bounding box center [708, 782] width 7 height 14
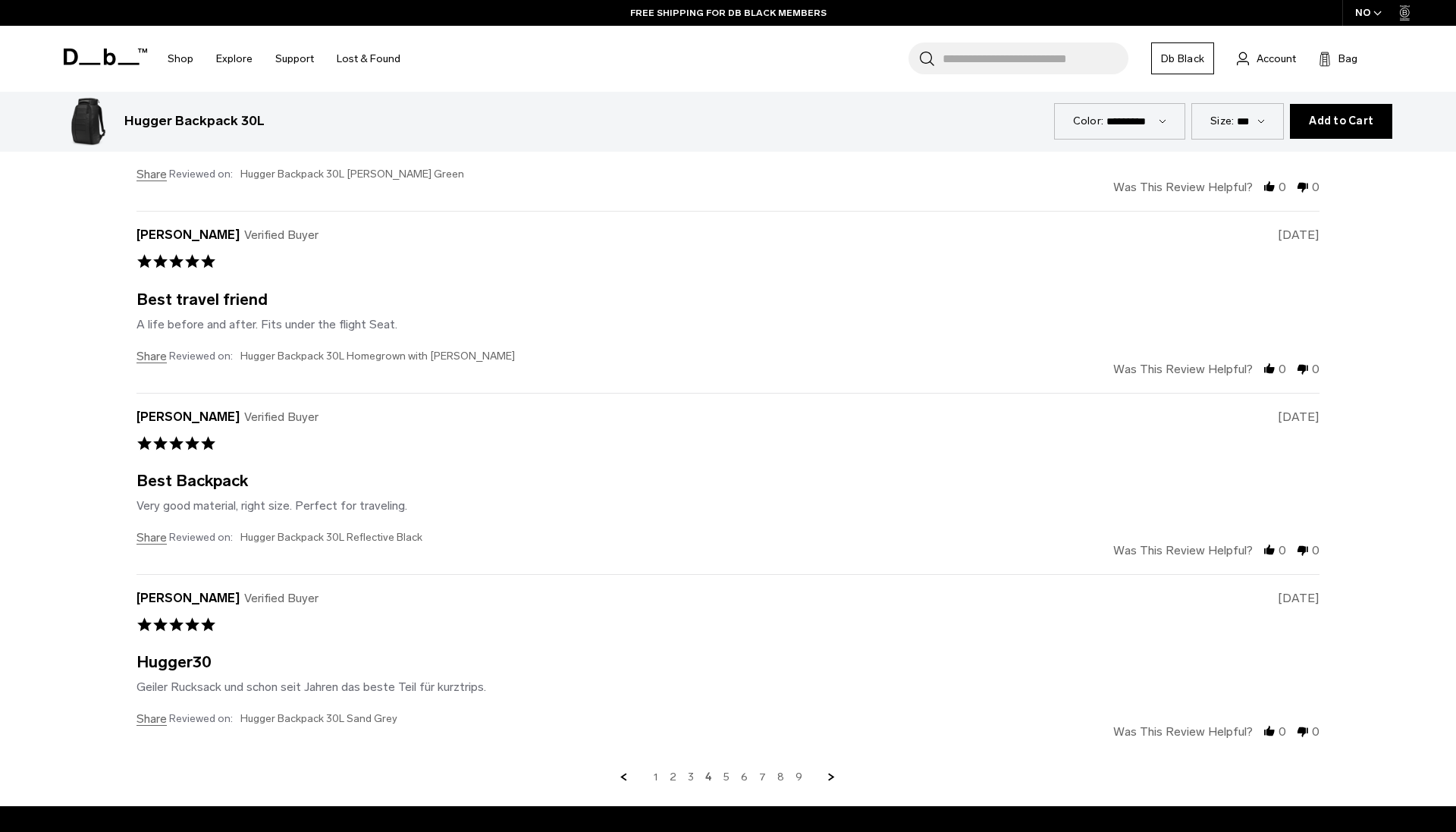
scroll to position [5952, 0]
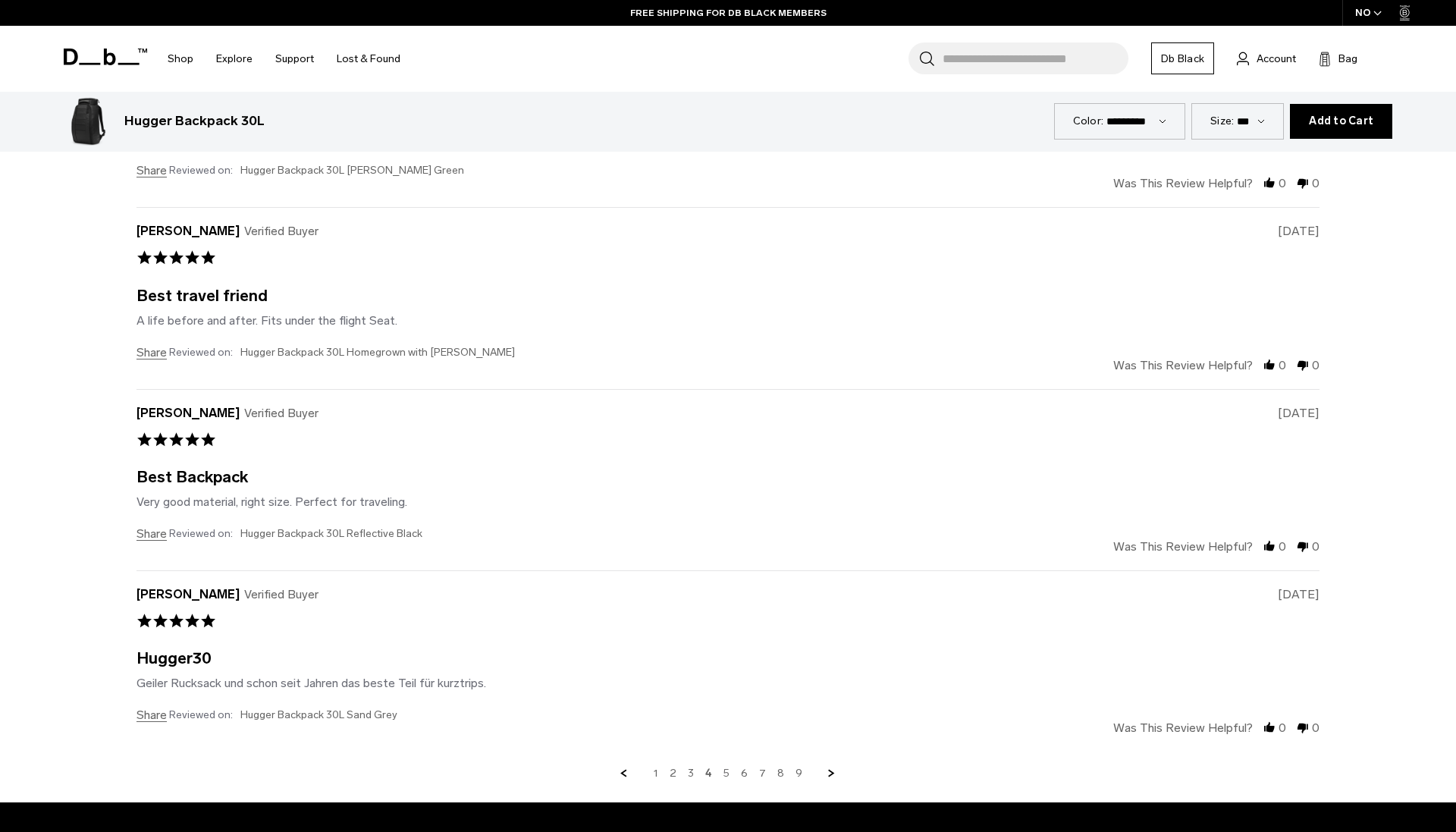
click at [729, 767] on link "5" at bounding box center [727, 774] width 6 height 14
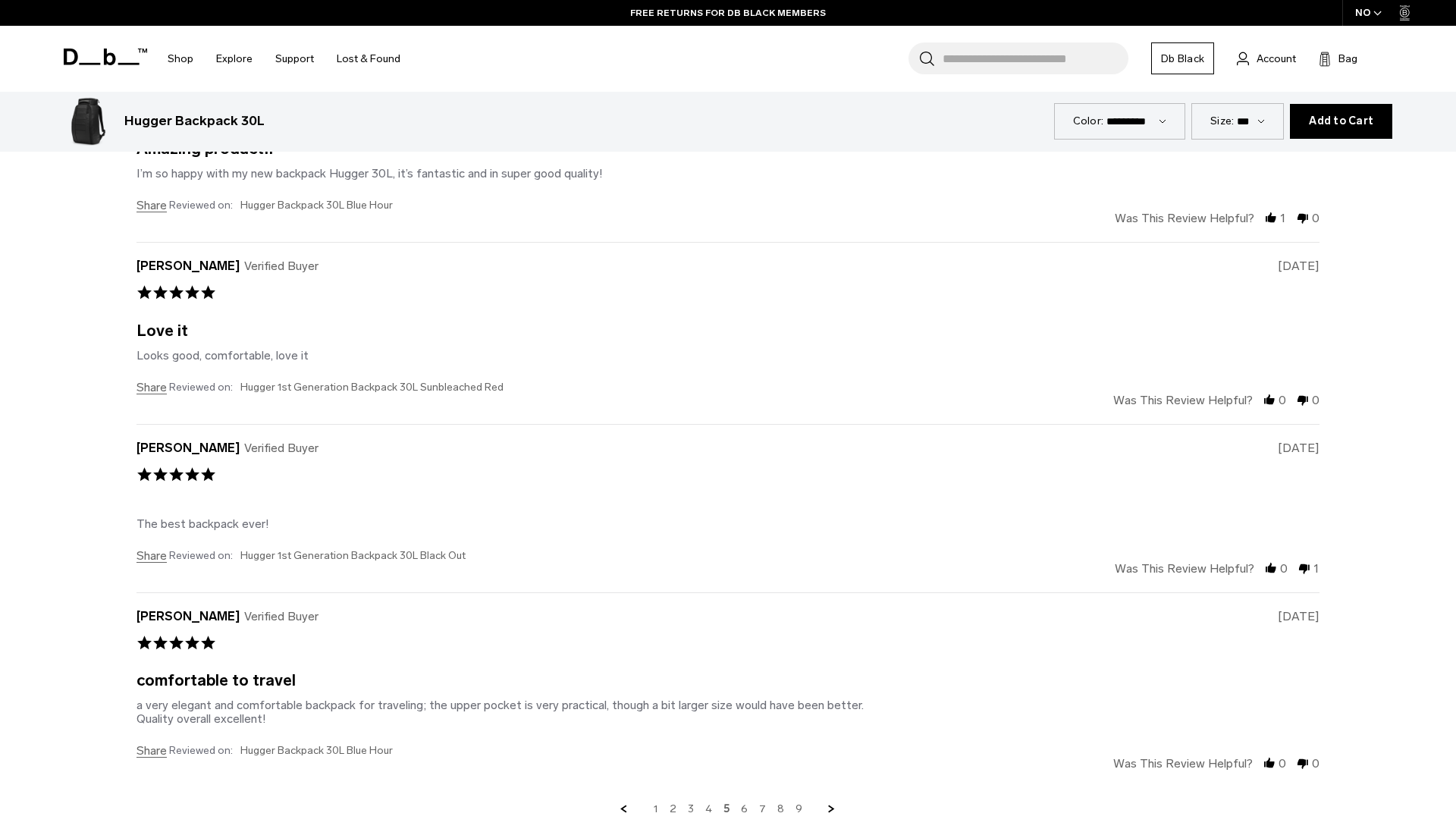
scroll to position [5932, 0]
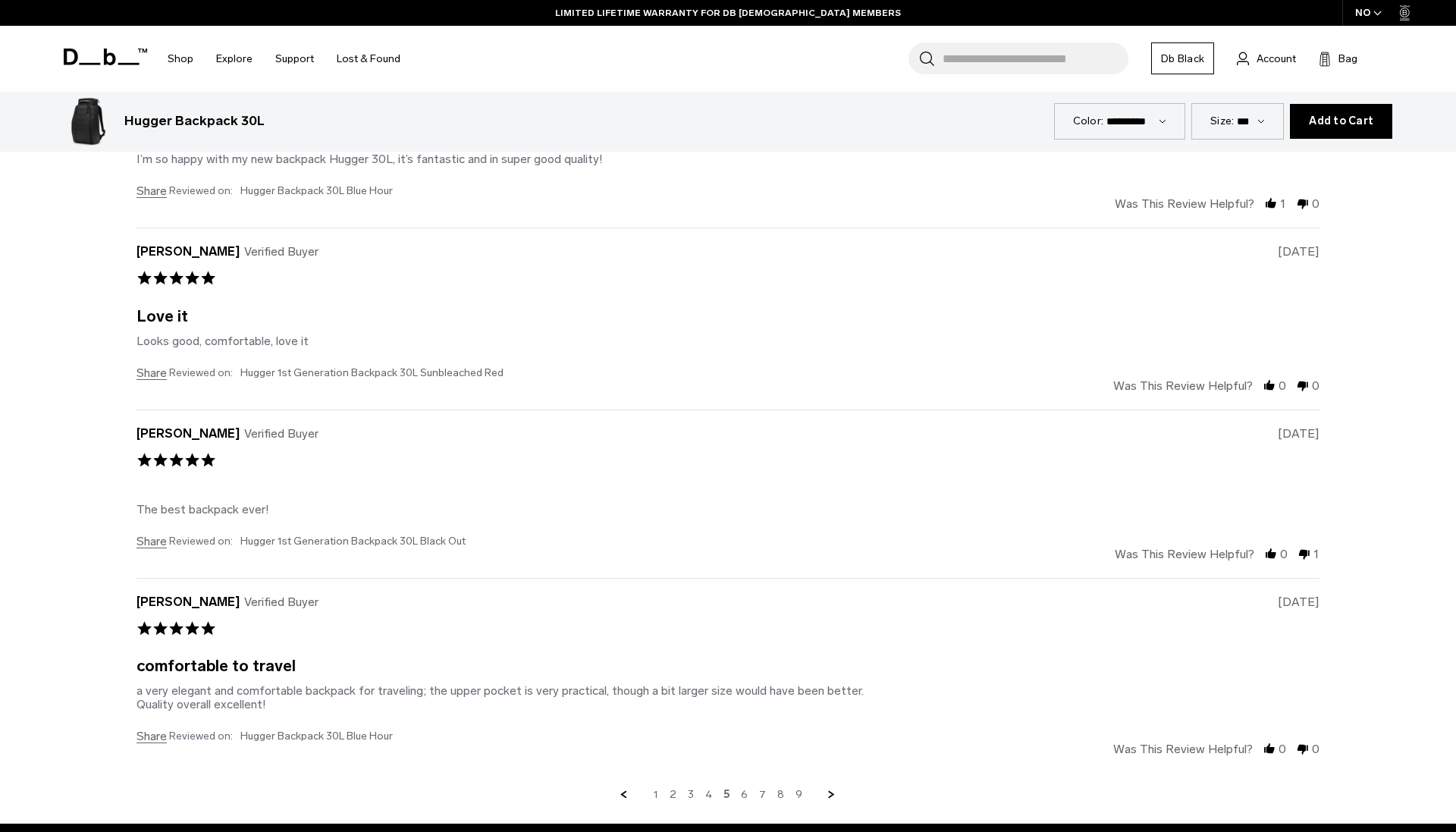
click at [742, 788] on link "6" at bounding box center [744, 795] width 7 height 14
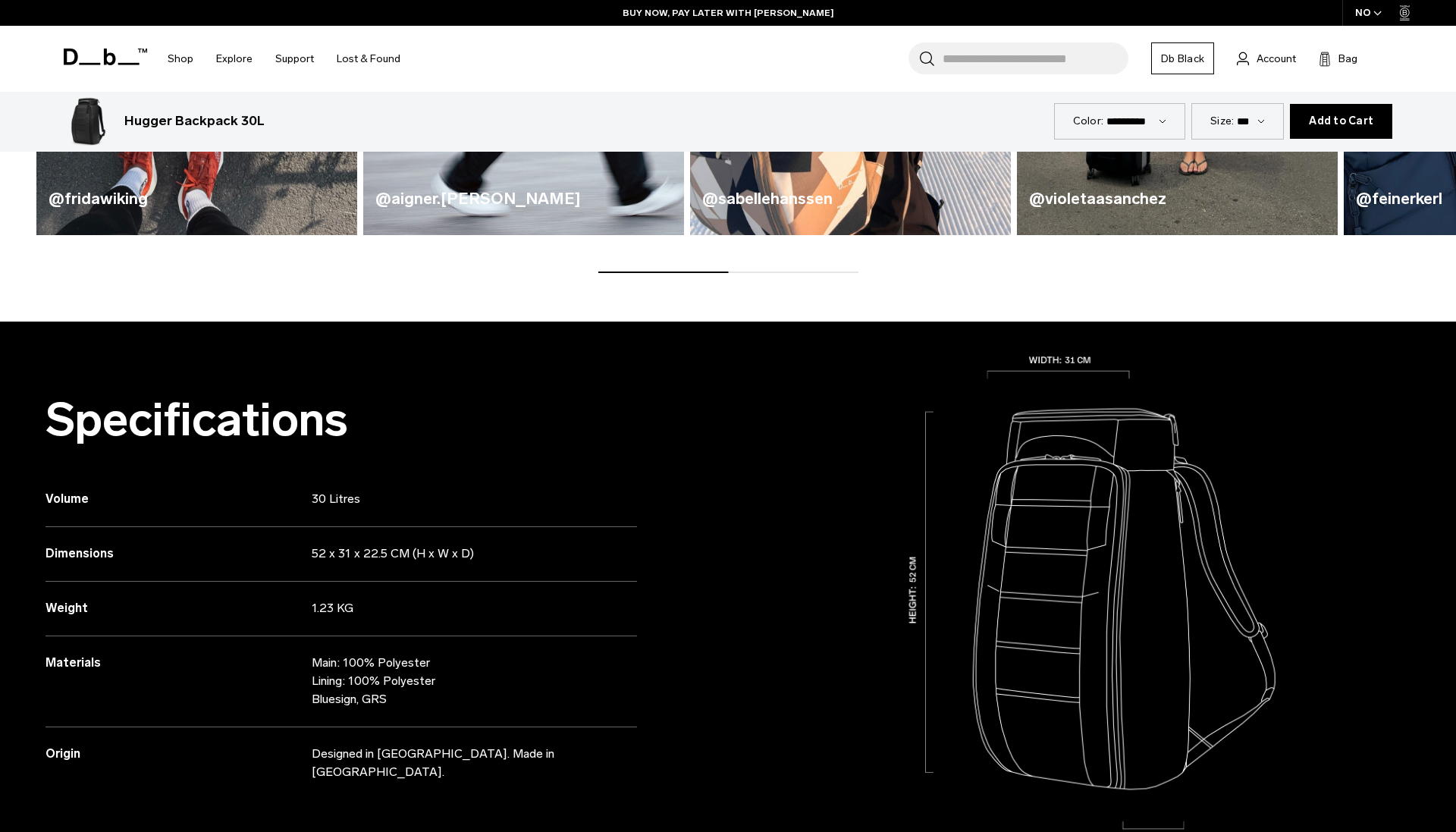
scroll to position [1387, 0]
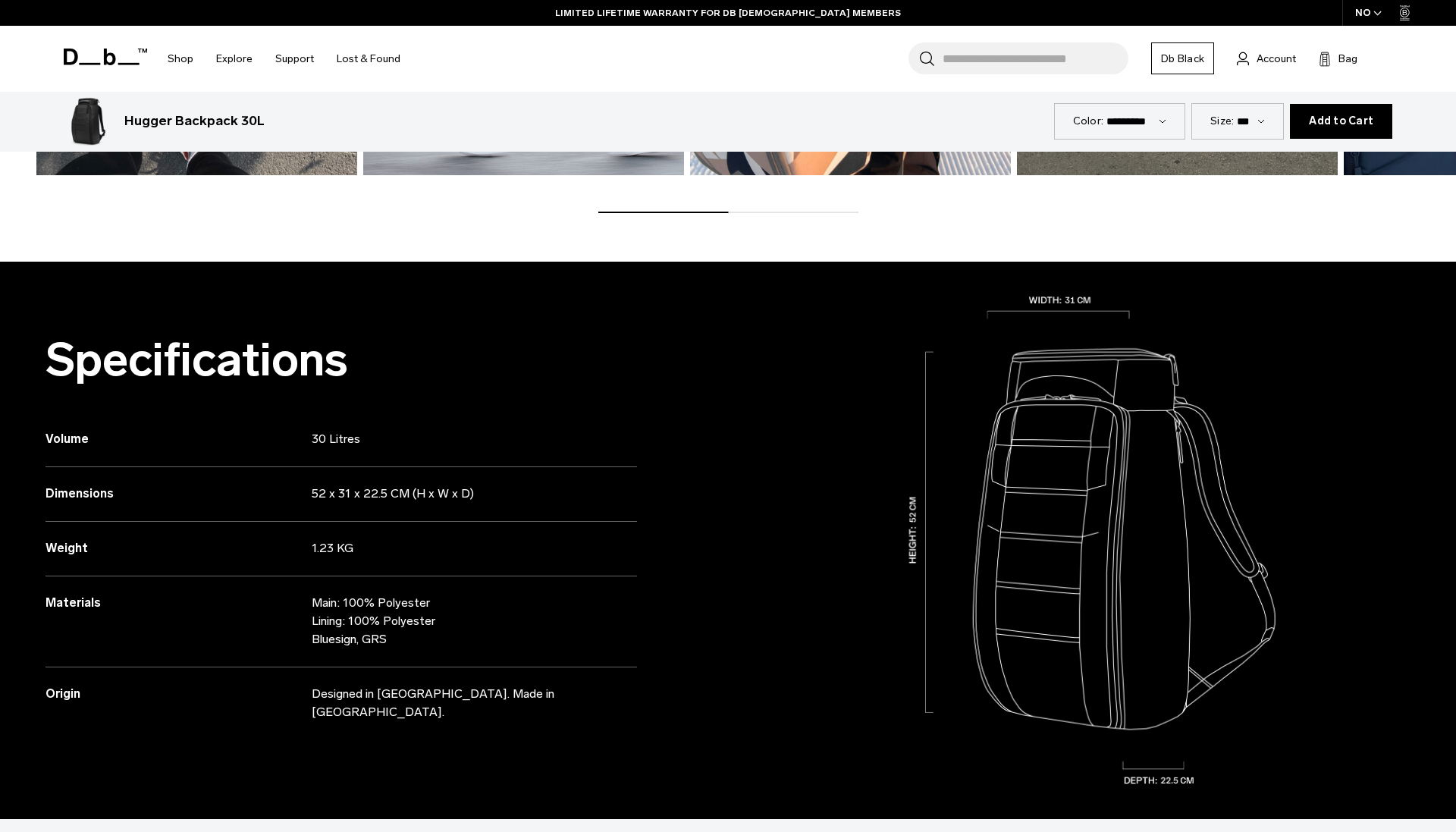
click at [123, 62] on icon at bounding box center [106, 57] width 84 height 17
click at [88, 64] on icon at bounding box center [89, 64] width 21 height 2
